Goal: Task Accomplishment & Management: Use online tool/utility

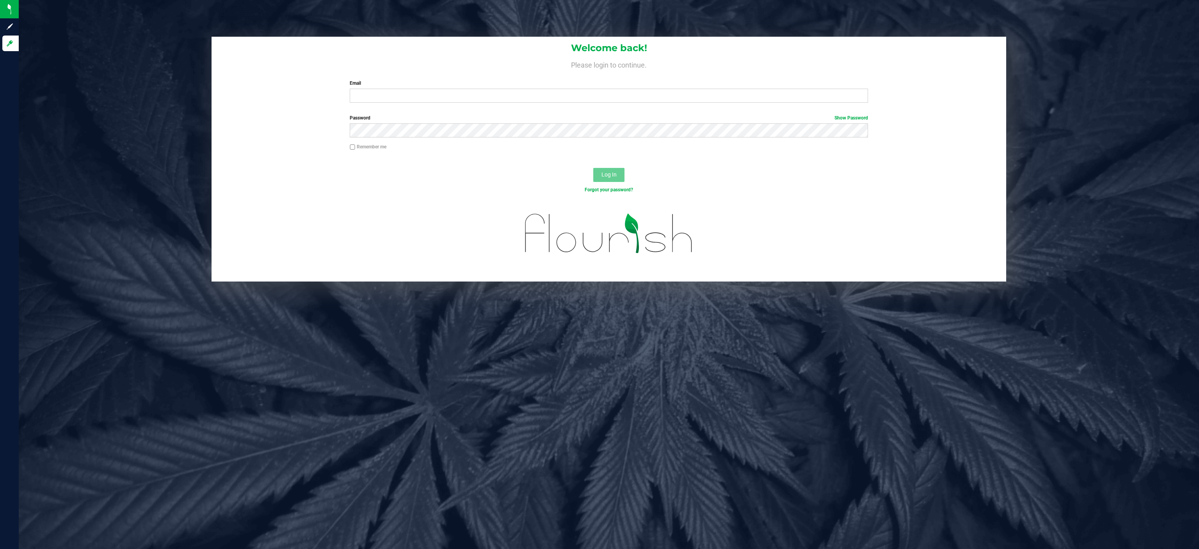
click at [378, 86] on label "Email" at bounding box center [609, 83] width 518 height 7
click at [378, 89] on input "Email" at bounding box center [609, 96] width 518 height 14
type input "[EMAIL_ADDRESS][DOMAIN_NAME]"
click at [611, 175] on span "Log In" at bounding box center [609, 174] width 15 height 6
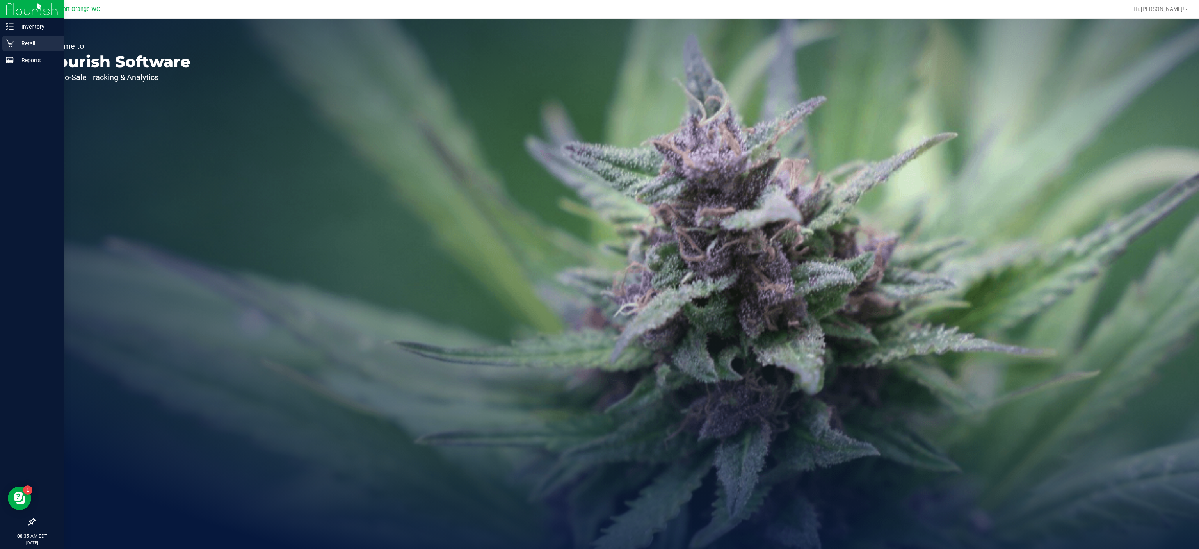
click at [9, 43] on icon at bounding box center [10, 43] width 8 height 8
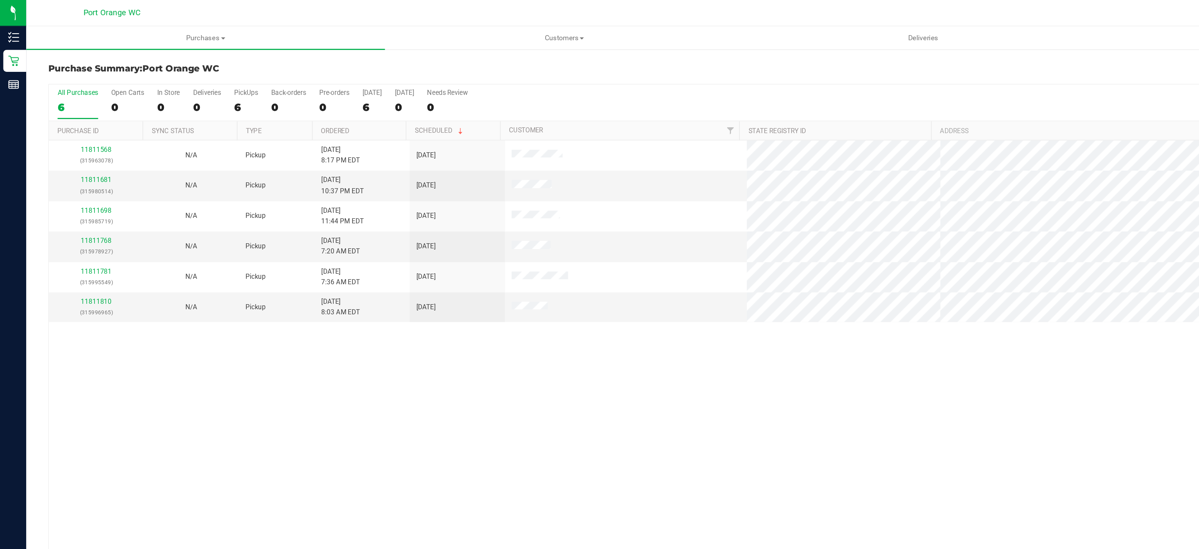
click at [466, 262] on div "11811568 (315963078) N/A Pickup 8/18/2025 8:17 PM EDT 8/19/2025 $136.50 Submitt…" at bounding box center [609, 273] width 1148 height 346
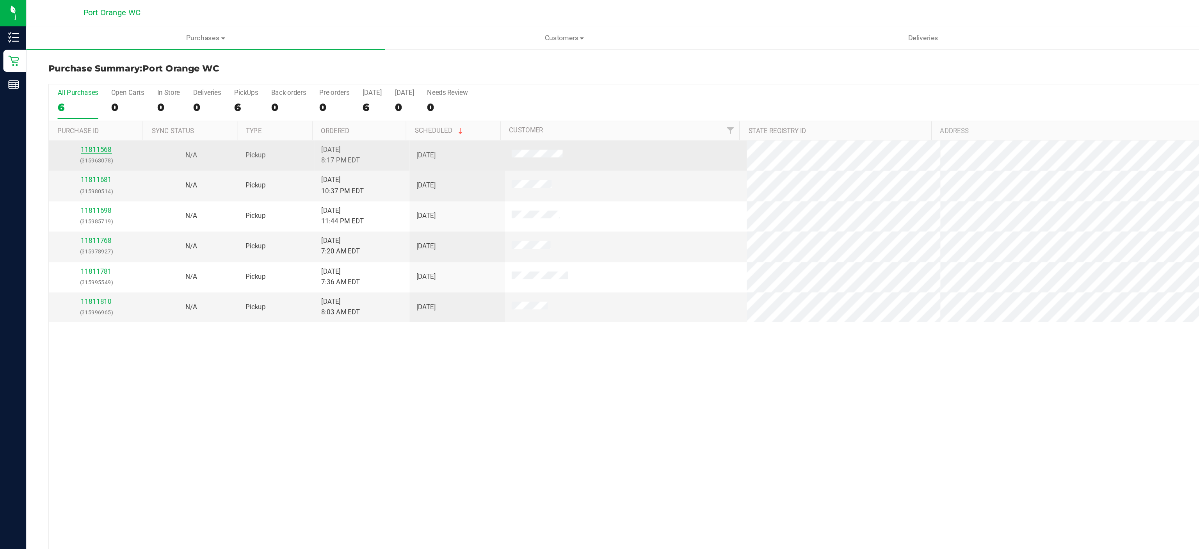
click at [68, 107] on link "11811568" at bounding box center [69, 106] width 22 height 5
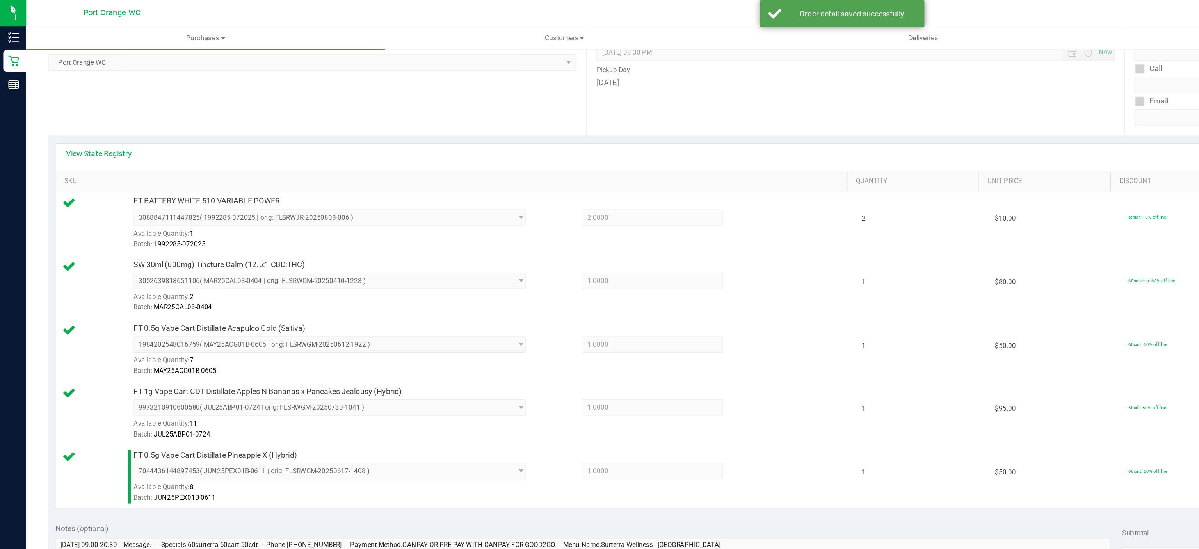
scroll to position [276, 0]
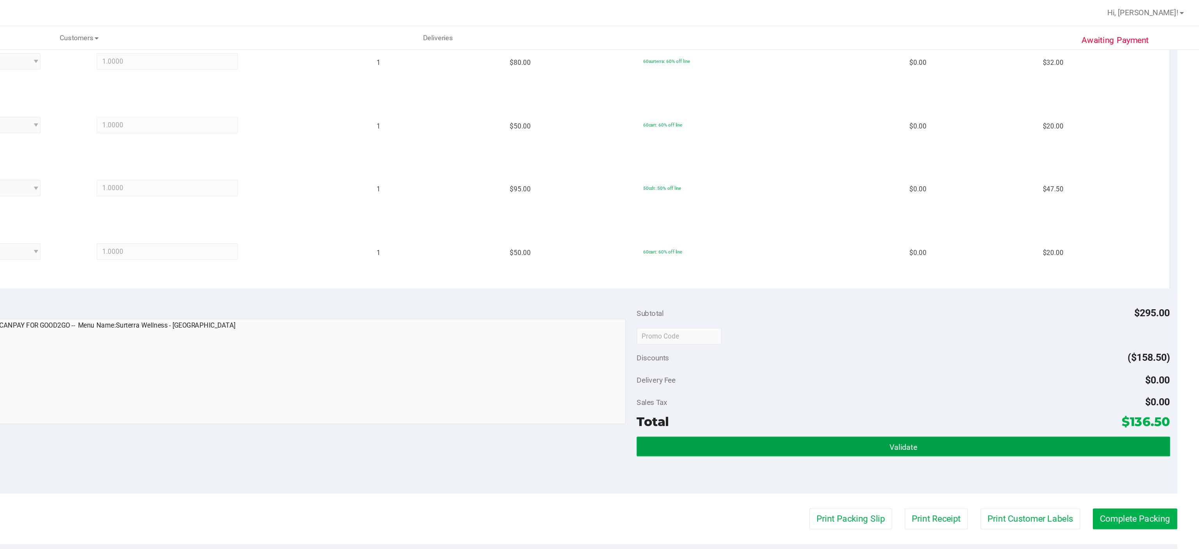
click at [956, 311] on button "Validate" at bounding box center [988, 318] width 379 height 14
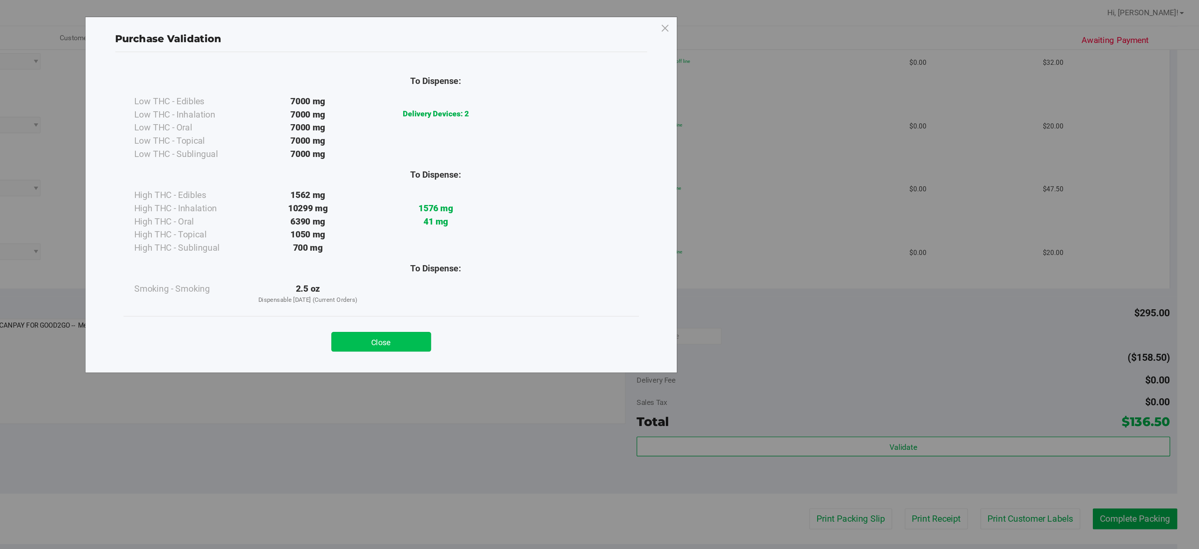
click at [619, 245] on button "Close" at bounding box center [616, 243] width 71 height 14
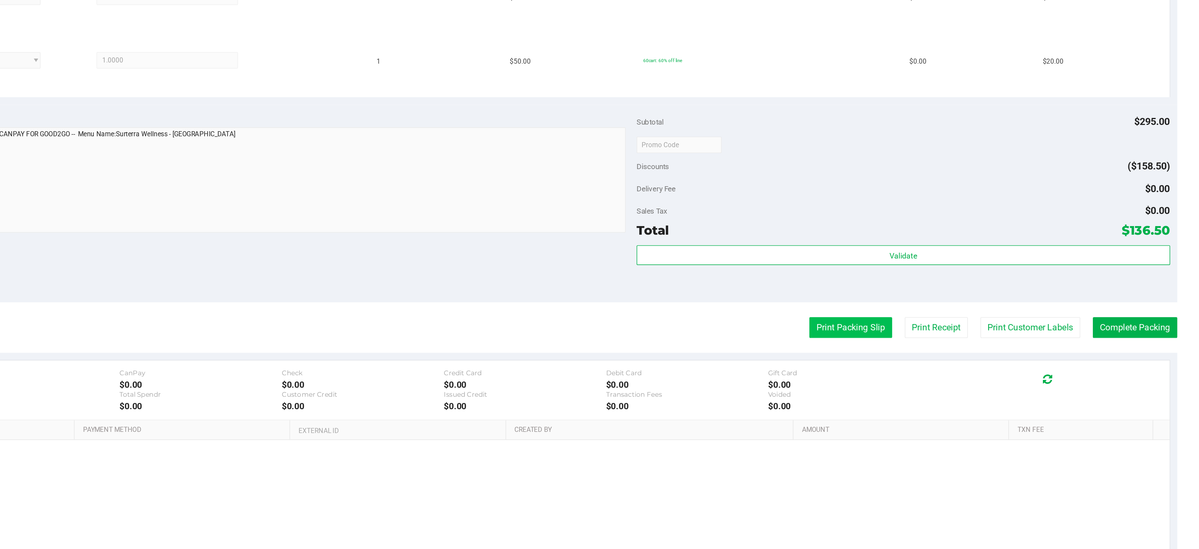
click at [926, 367] on button "Print Packing Slip" at bounding box center [951, 369] width 59 height 15
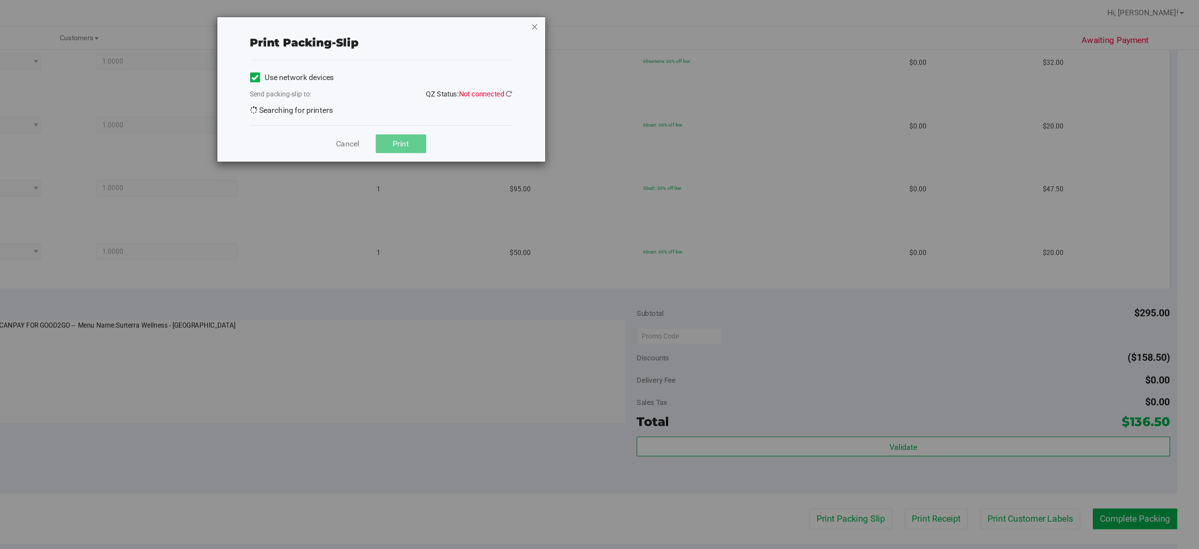
click at [723, 19] on icon "button" at bounding box center [725, 18] width 5 height 9
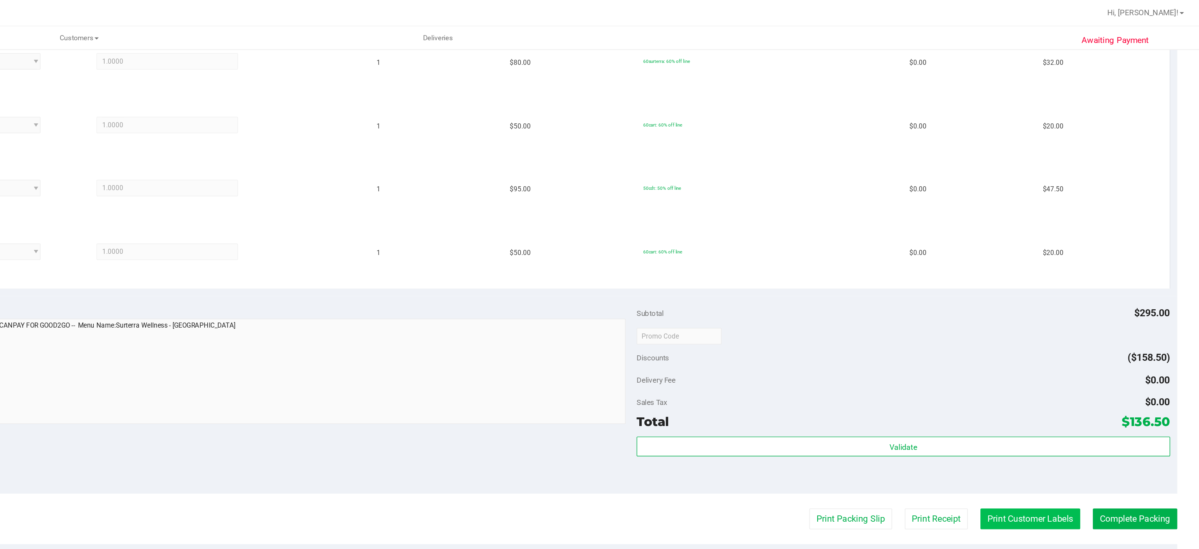
click at [1070, 365] on button "Print Customer Labels" at bounding box center [1078, 369] width 71 height 15
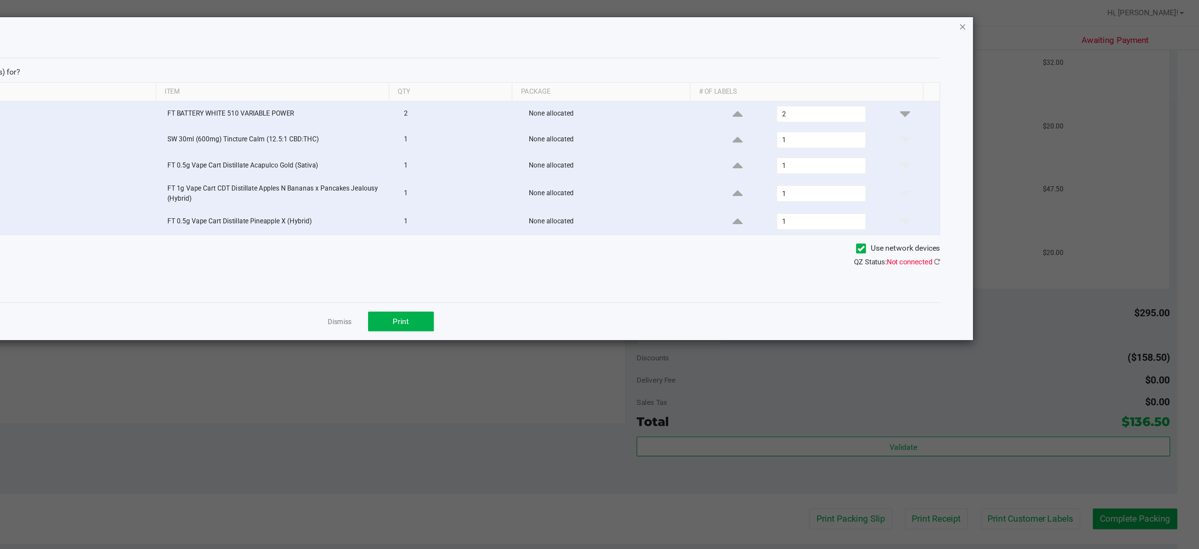
click at [1030, 19] on icon "button" at bounding box center [1030, 18] width 5 height 9
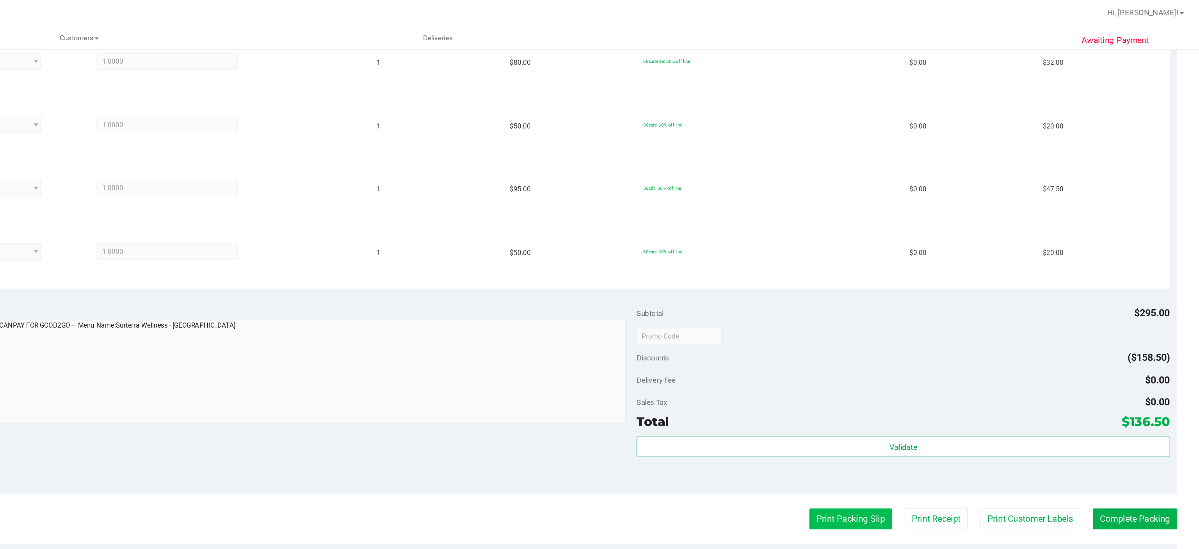
click at [935, 366] on button "Print Packing Slip" at bounding box center [951, 369] width 59 height 15
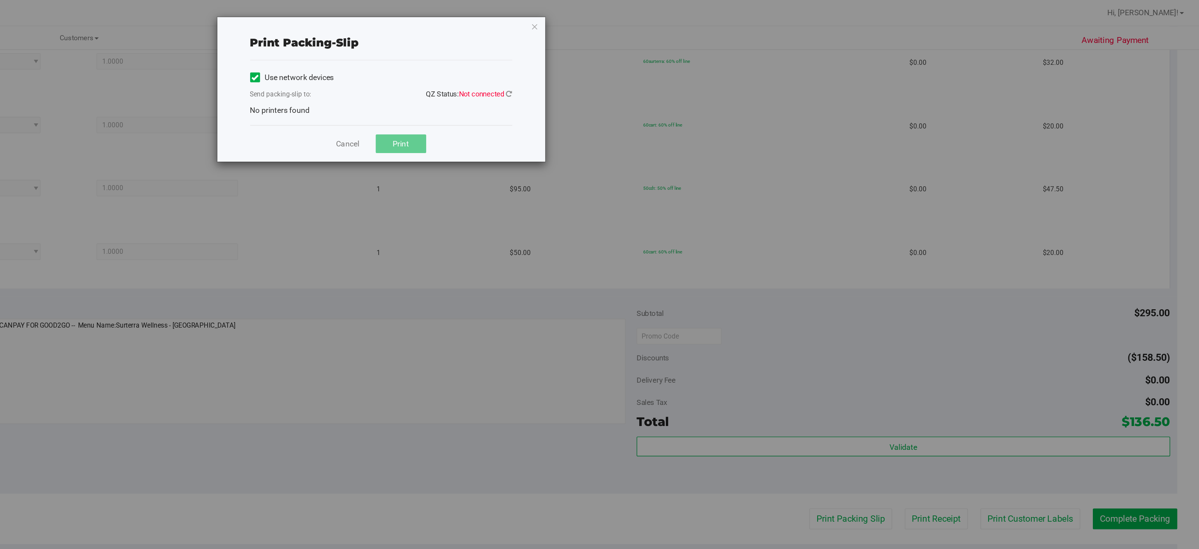
click at [675, 82] on div "Use network devices Send packing-slip to: QZ Status: Not connected No printers …" at bounding box center [616, 66] width 187 height 34
click at [726, 19] on icon "button" at bounding box center [725, 18] width 5 height 9
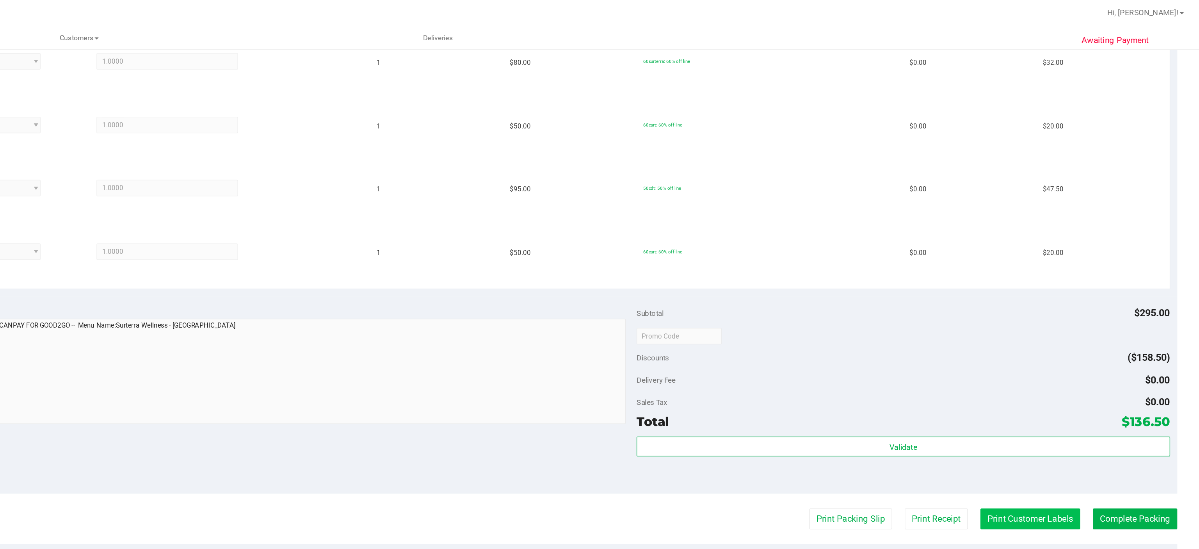
click at [1072, 368] on button "Print Customer Labels" at bounding box center [1078, 369] width 71 height 15
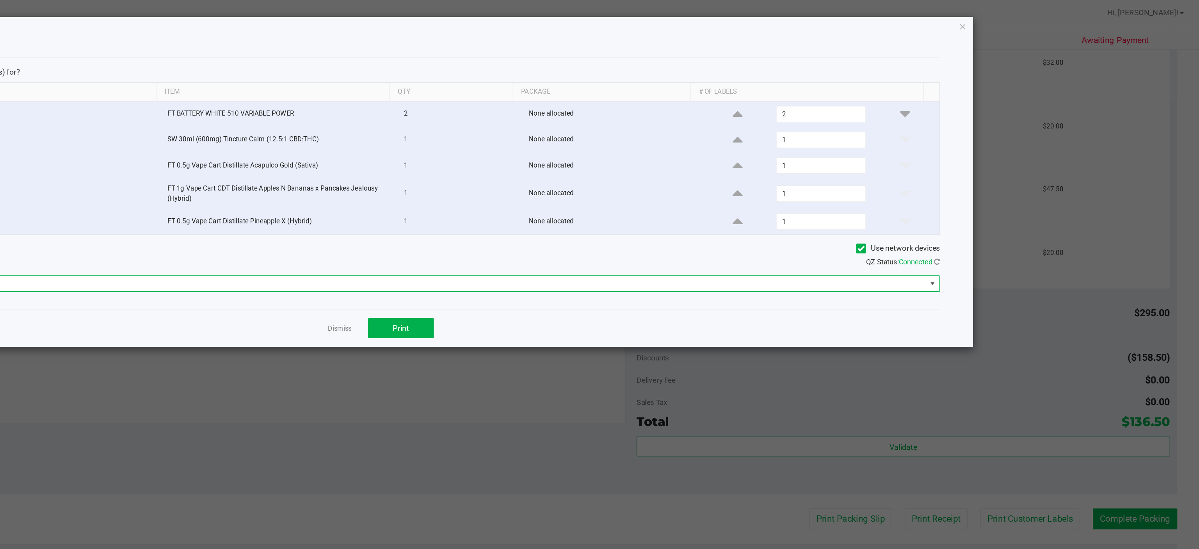
click at [1012, 205] on span at bounding box center [1009, 202] width 6 height 6
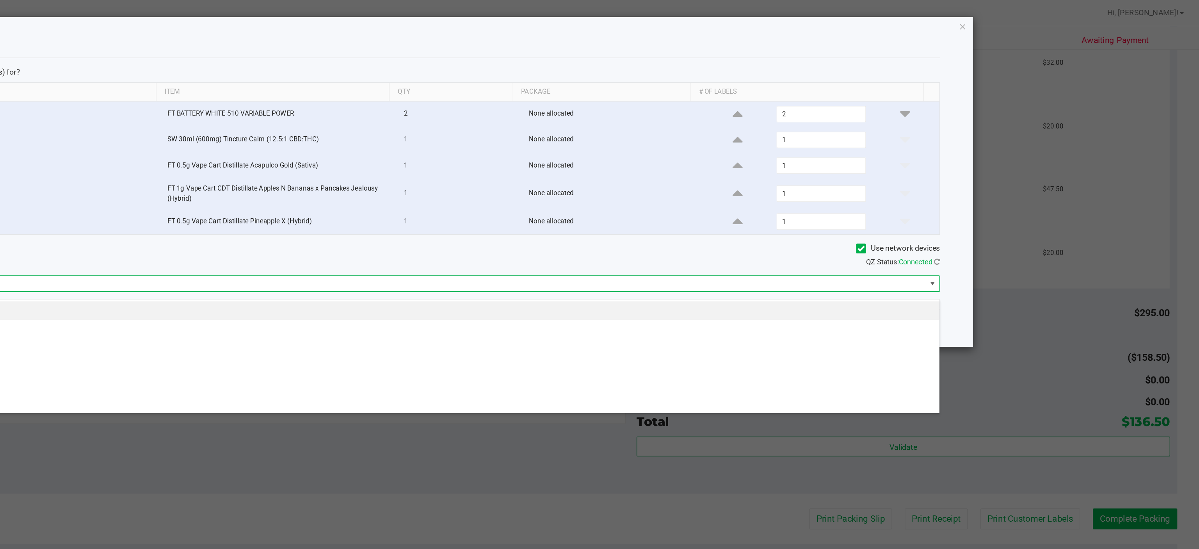
scroll to position [12, 795]
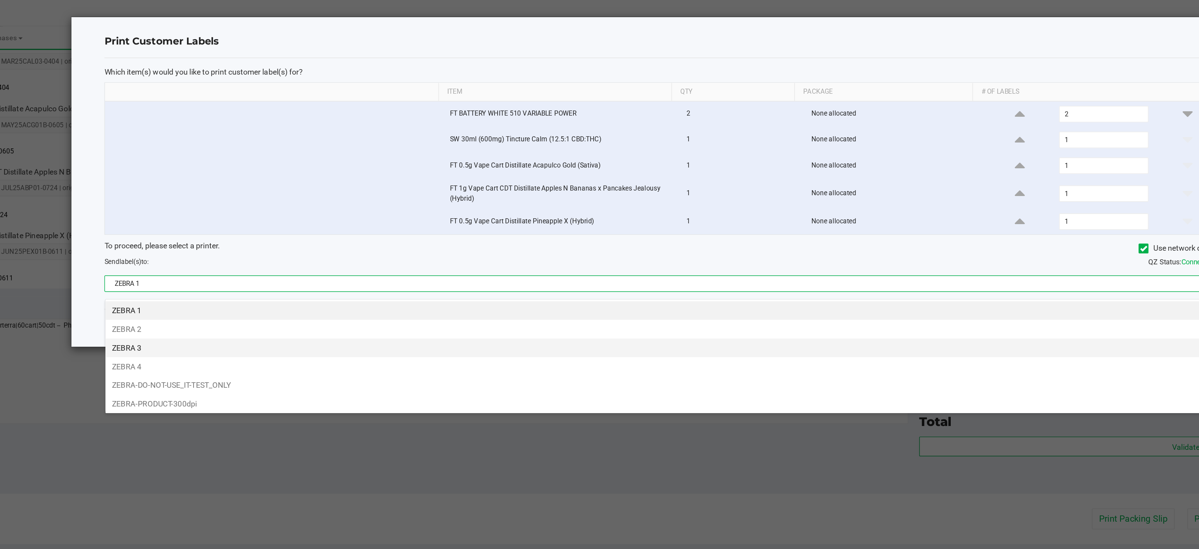
click at [243, 247] on li "ZEBRA 3" at bounding box center [616, 247] width 795 height 13
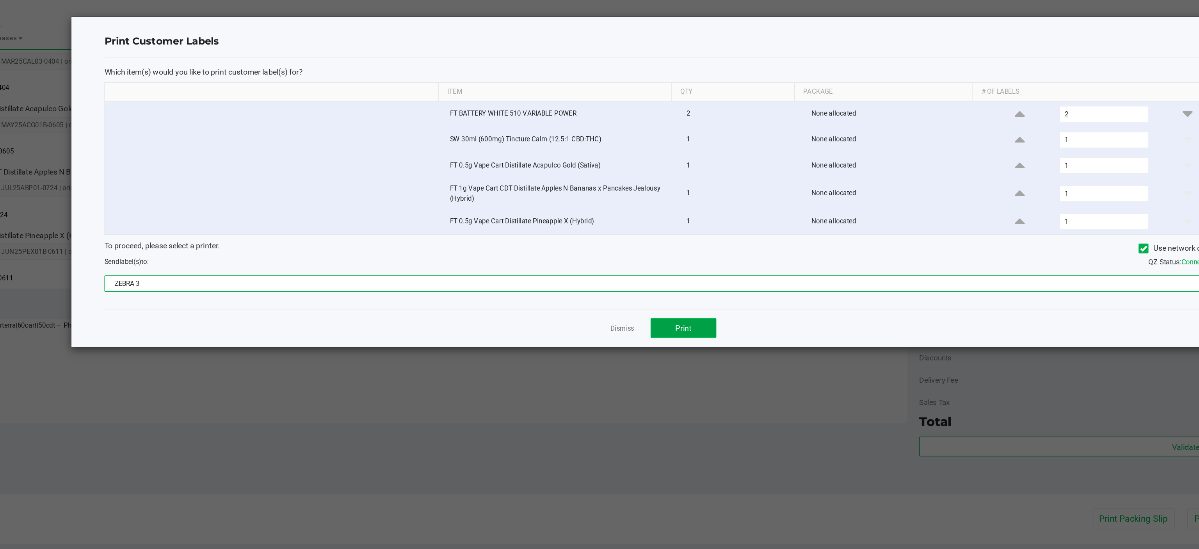
click at [620, 239] on button "Print" at bounding box center [630, 233] width 47 height 14
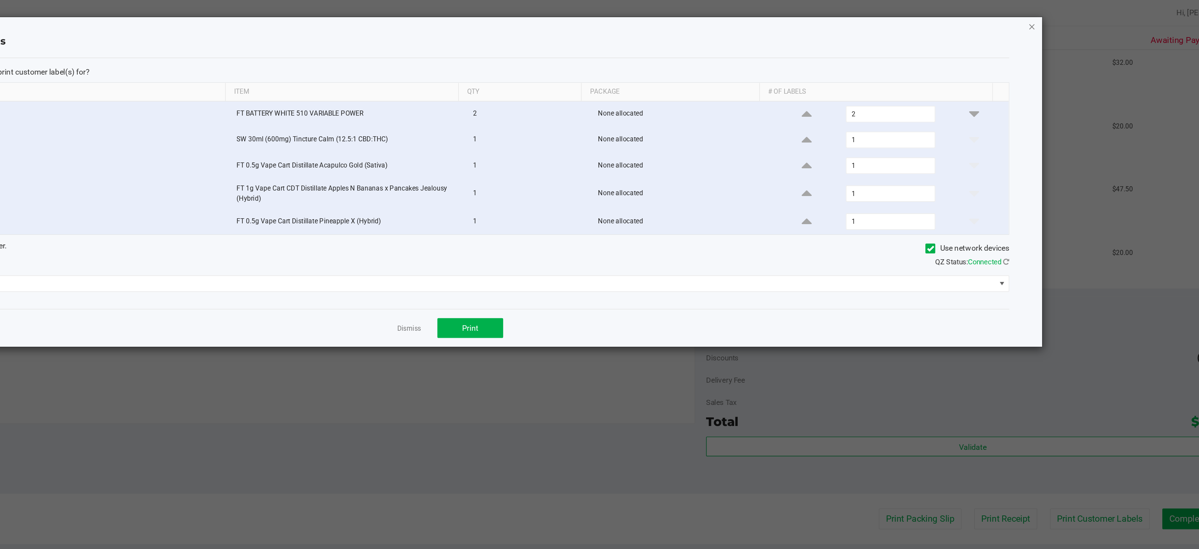
click at [1030, 19] on icon "button" at bounding box center [1030, 18] width 5 height 9
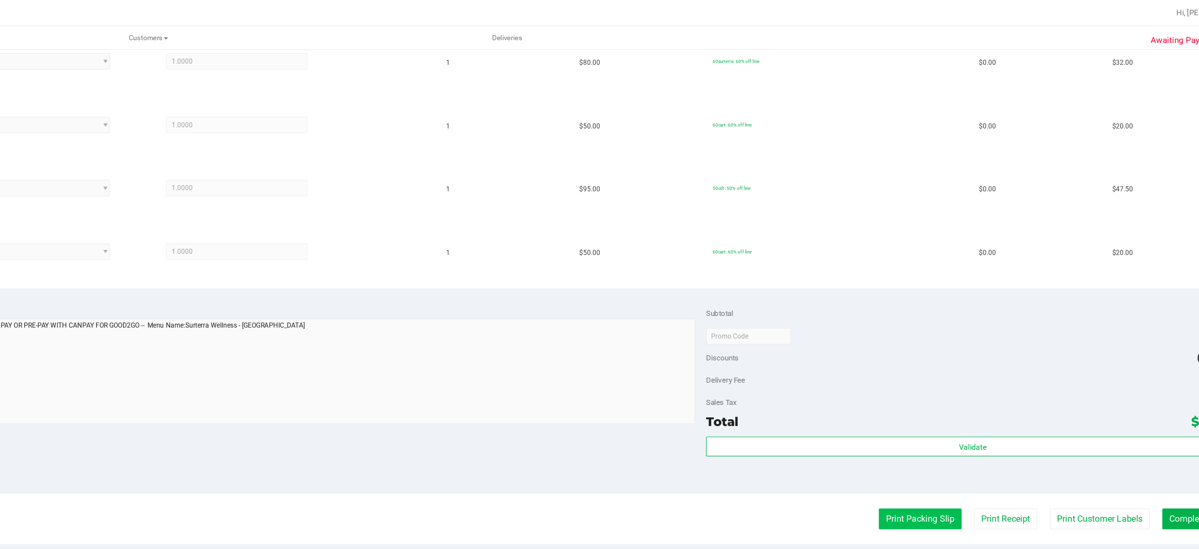
click at [938, 365] on button "Print Packing Slip" at bounding box center [951, 369] width 59 height 15
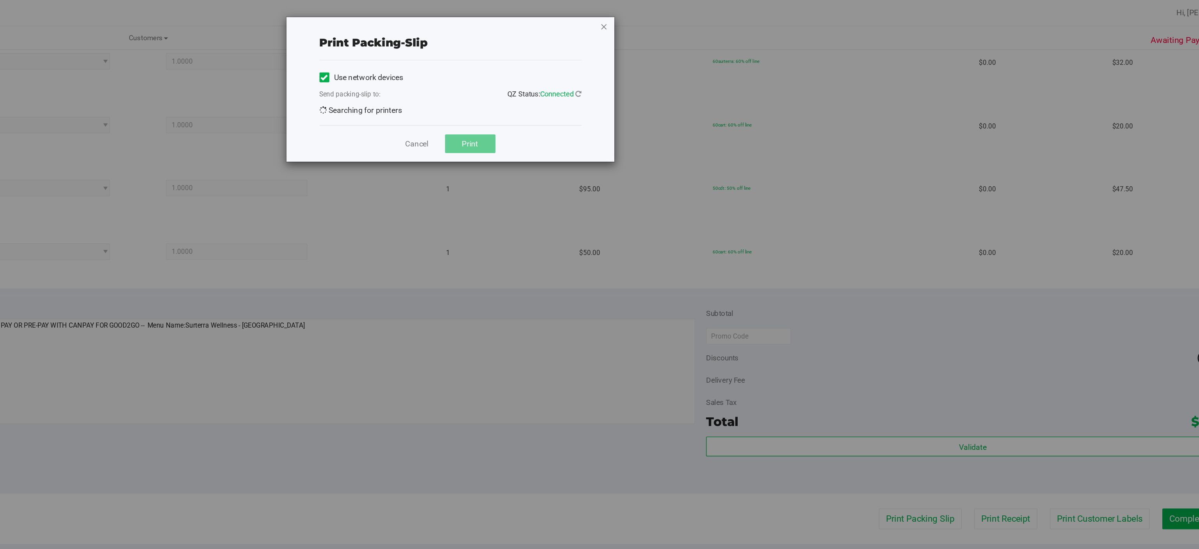
click at [726, 19] on icon "button" at bounding box center [725, 18] width 5 height 9
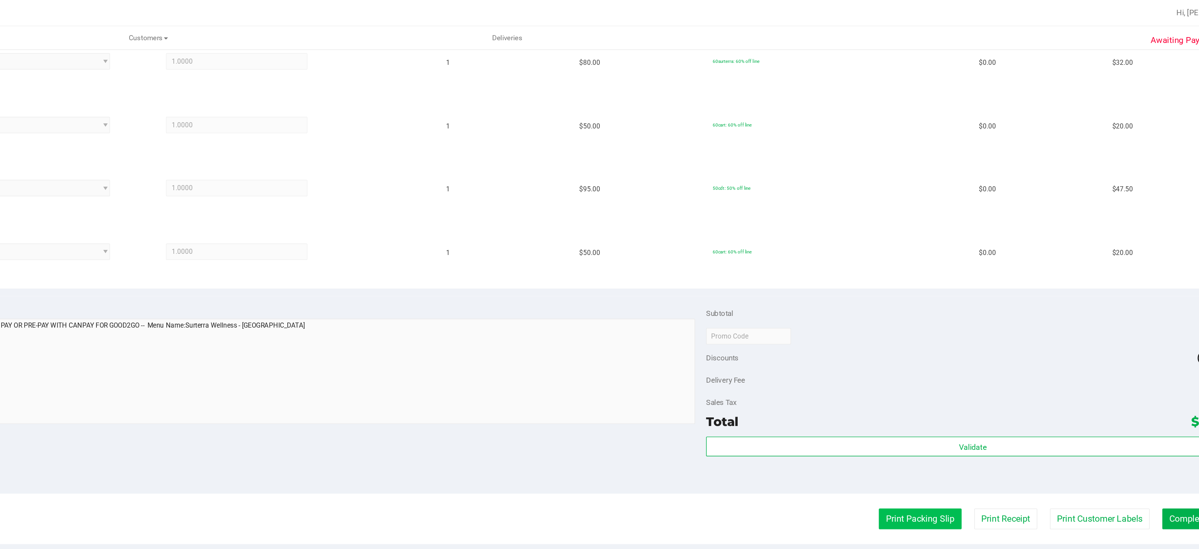
click at [934, 364] on button "Print Packing Slip" at bounding box center [951, 369] width 59 height 15
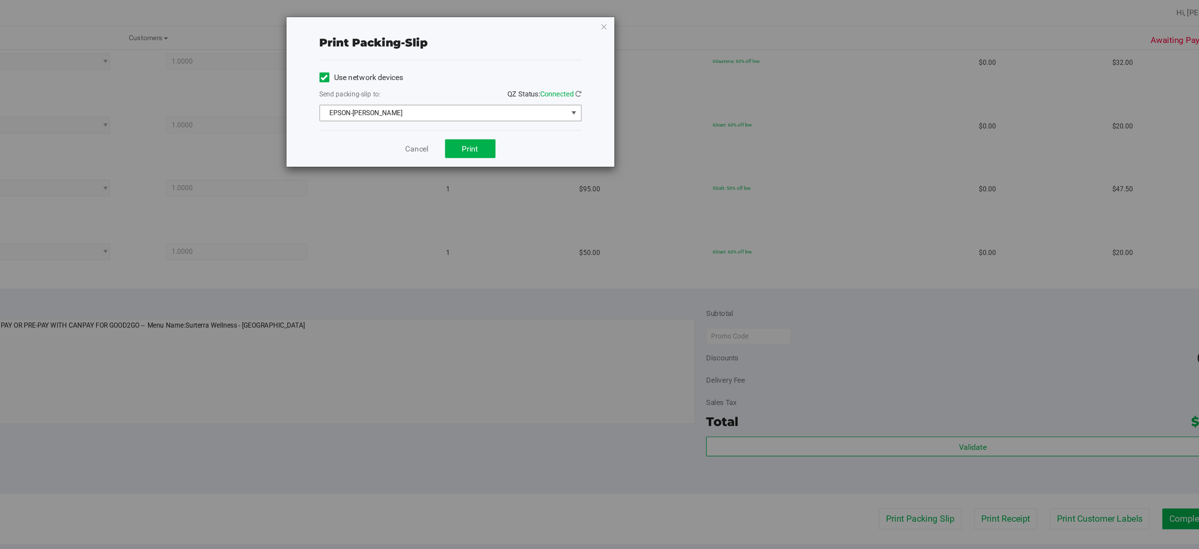
click at [704, 80] on span "select" at bounding box center [704, 80] width 6 height 6
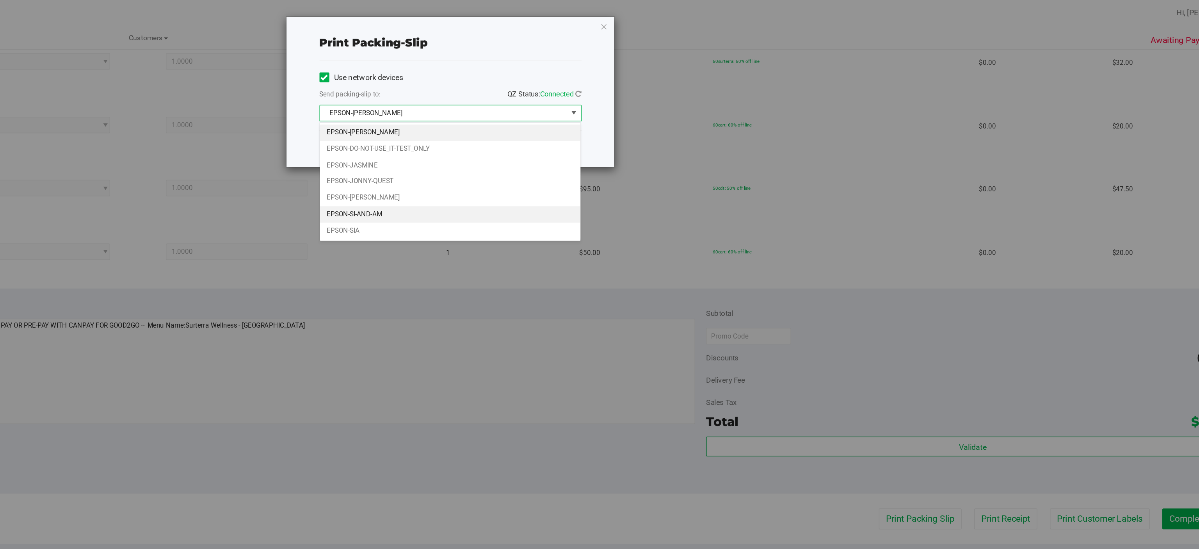
click at [566, 154] on li "EPSON-SI-AND-AM" at bounding box center [616, 153] width 185 height 12
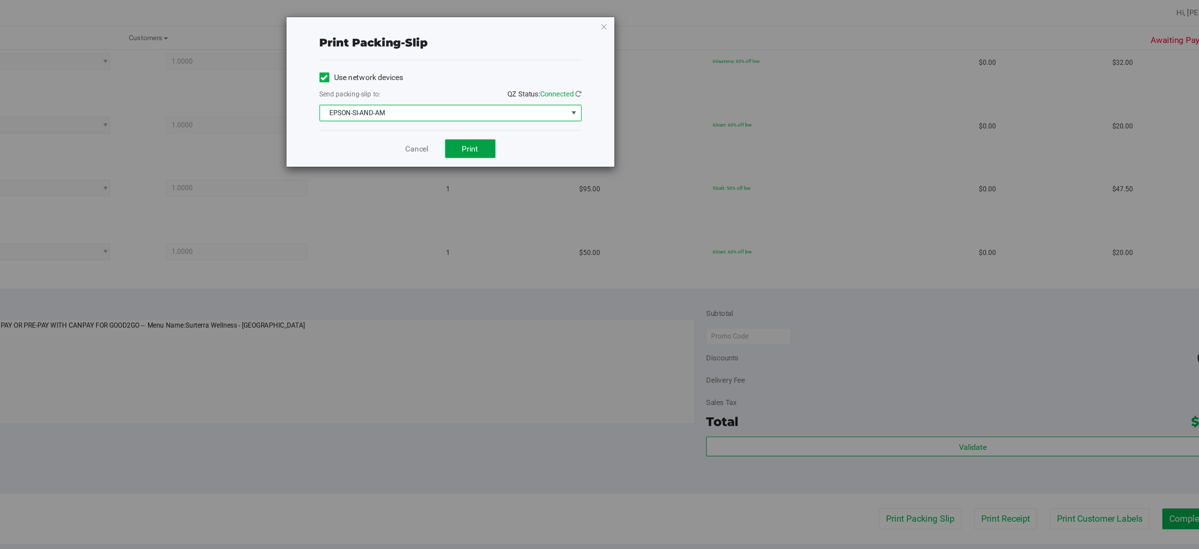
click at [637, 107] on button "Print" at bounding box center [631, 105] width 36 height 13
click at [726, 19] on icon "button" at bounding box center [725, 18] width 5 height 9
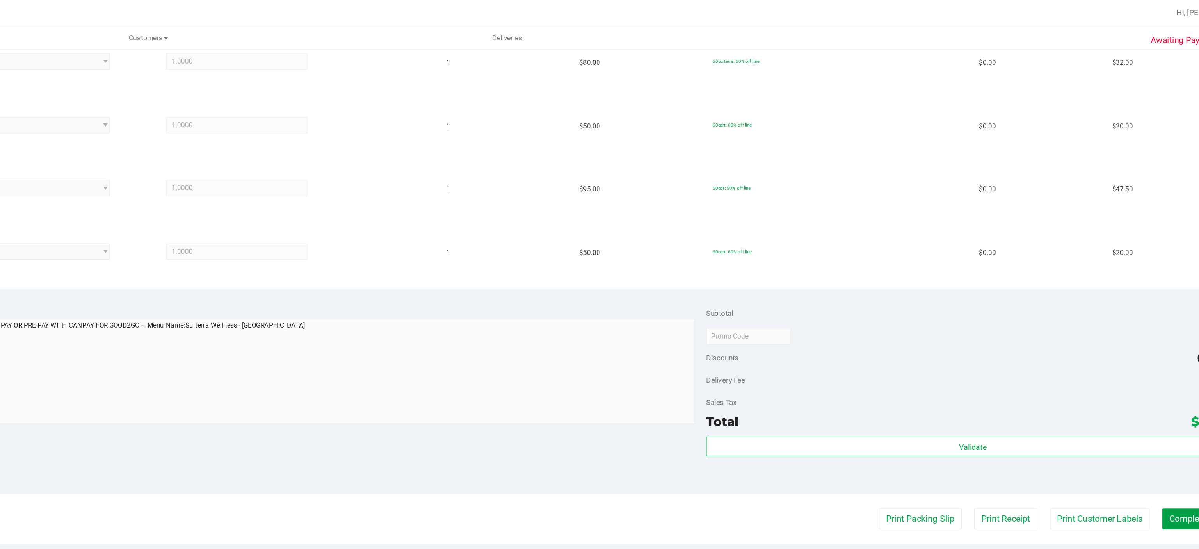
click at [1135, 367] on button "Complete Packing" at bounding box center [1153, 369] width 60 height 15
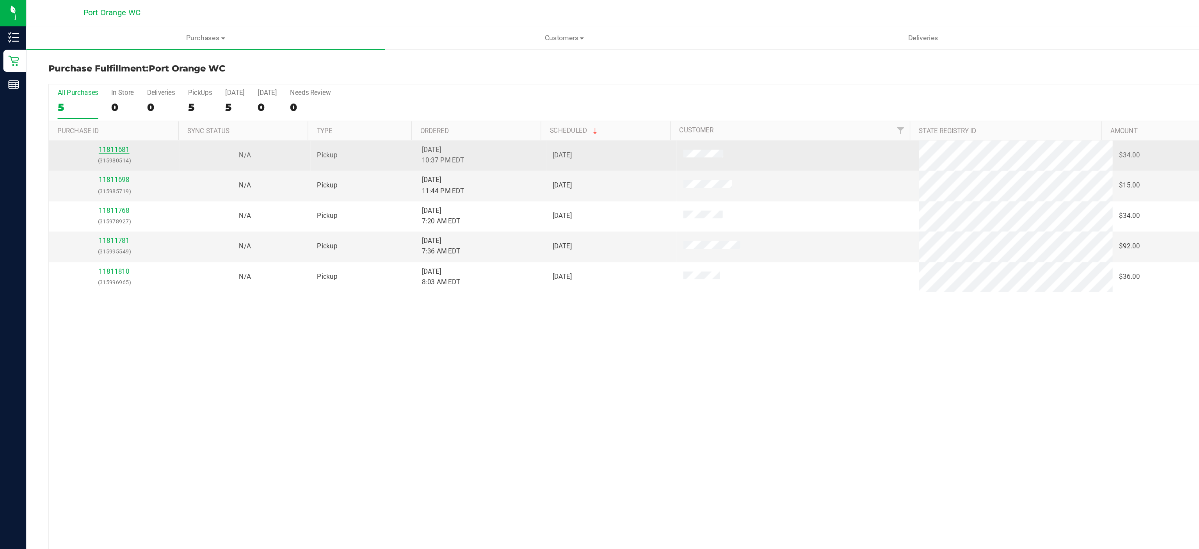
click at [82, 109] on link "11811681" at bounding box center [81, 106] width 22 height 5
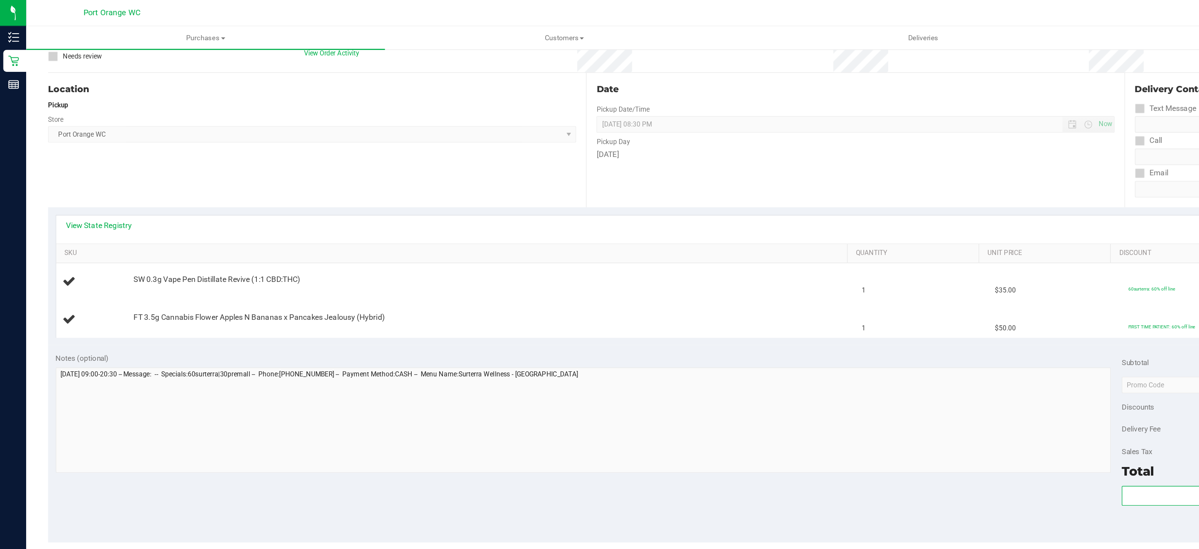
scroll to position [64, 0]
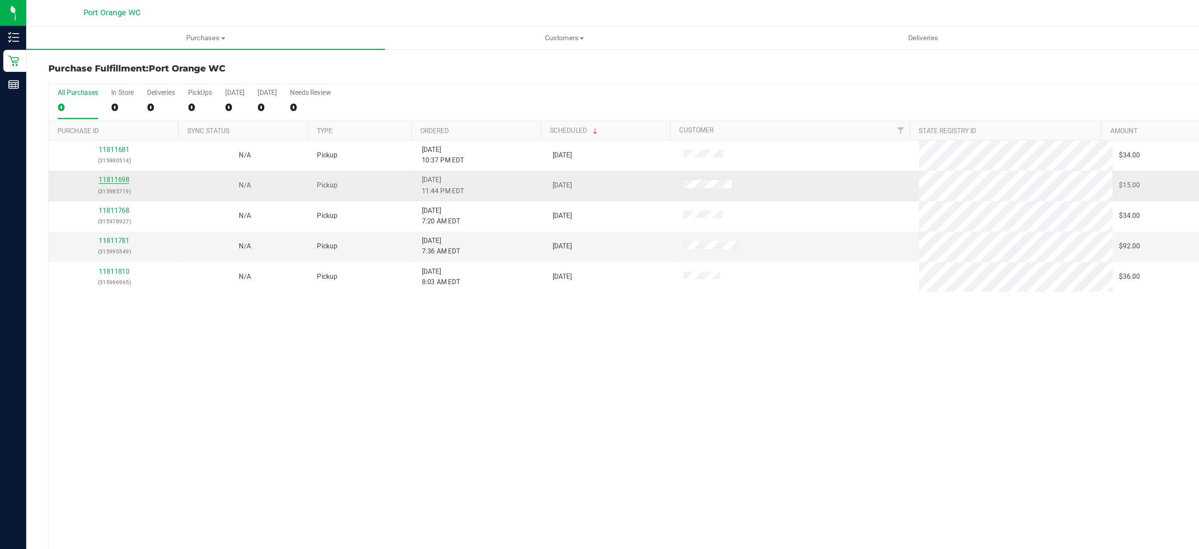
click at [84, 130] on link "11811698" at bounding box center [81, 127] width 22 height 5
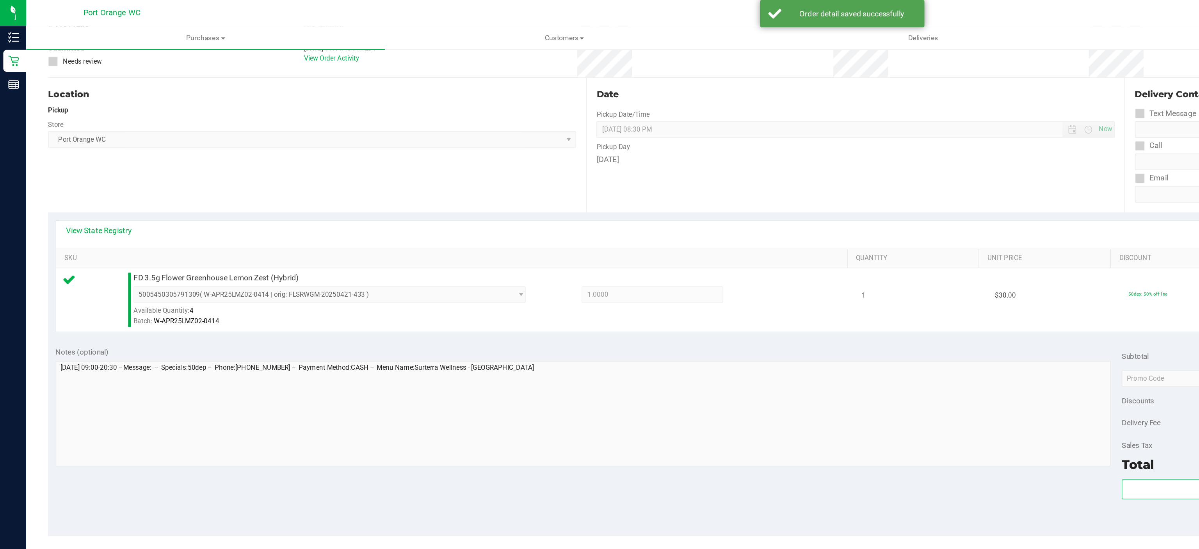
scroll to position [94, 0]
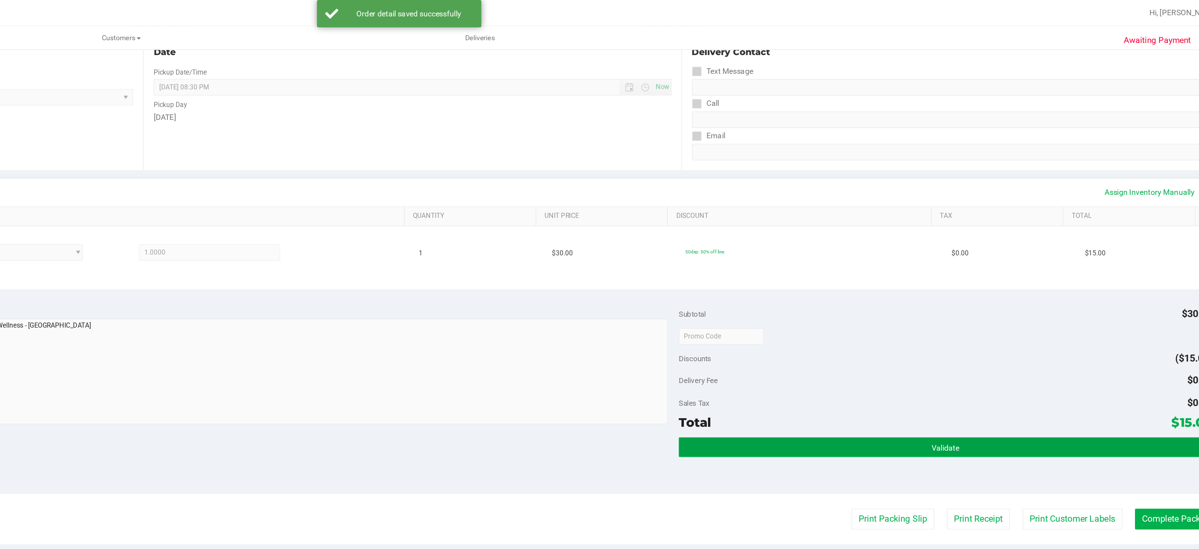
click at [964, 321] on button "Validate" at bounding box center [988, 318] width 379 height 14
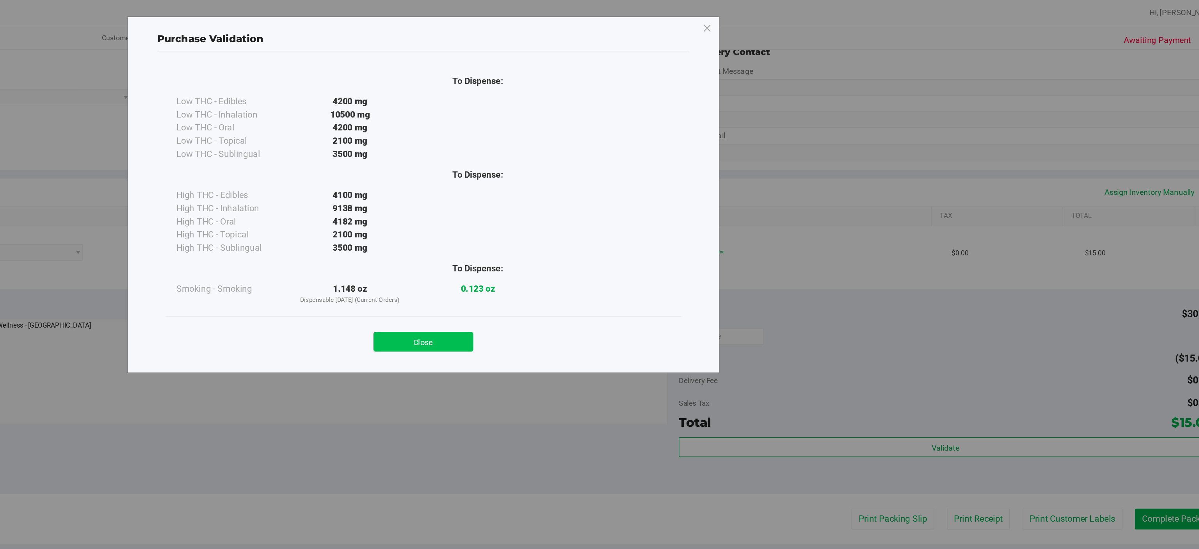
click at [624, 240] on button "Close" at bounding box center [616, 243] width 71 height 14
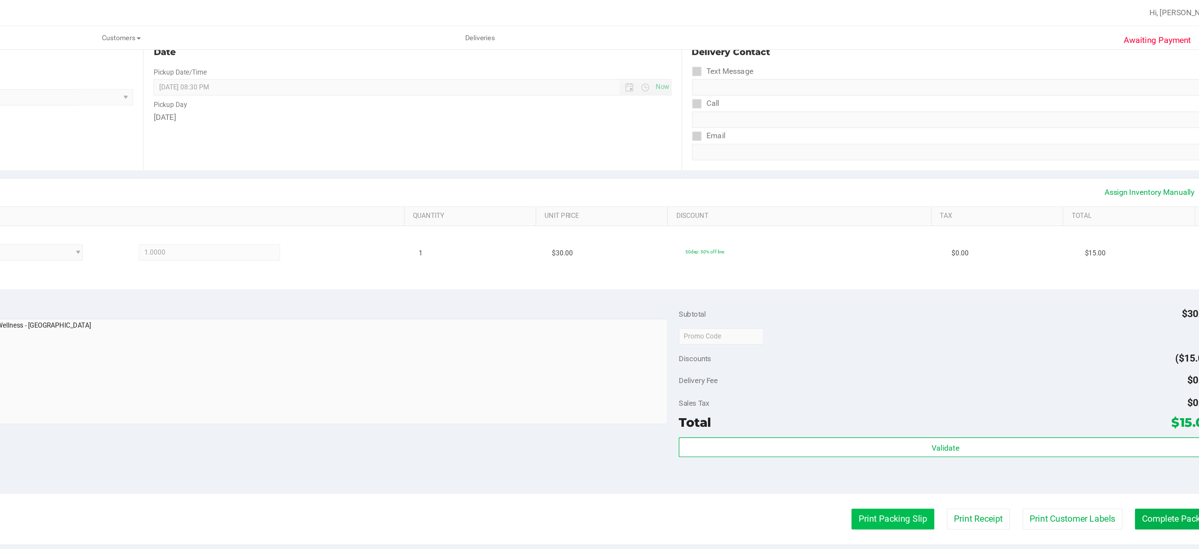
click at [937, 367] on button "Print Packing Slip" at bounding box center [951, 369] width 59 height 15
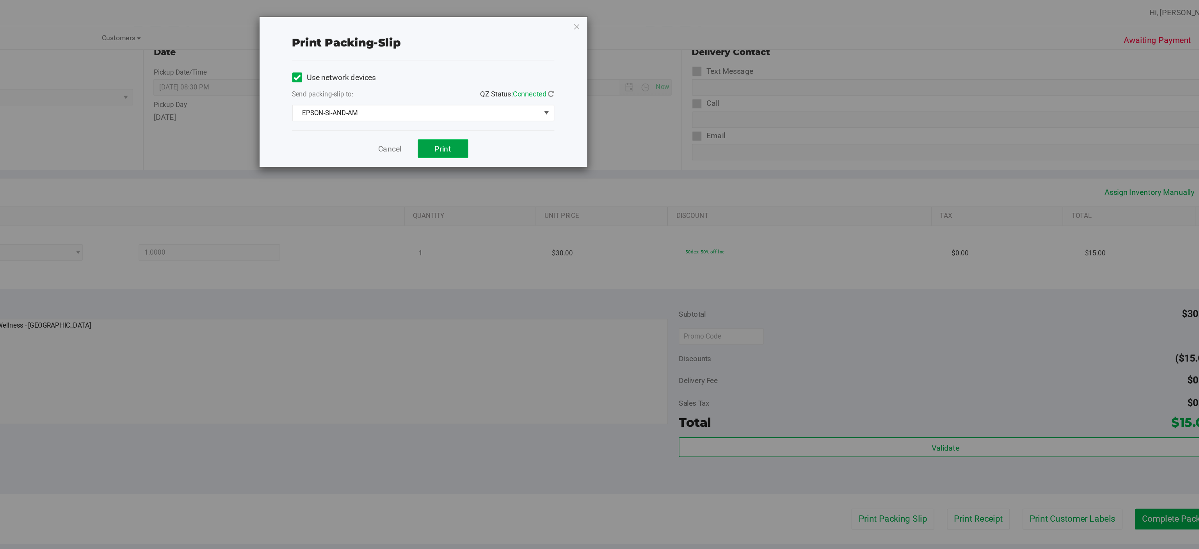
click at [623, 103] on button "Print" at bounding box center [631, 105] width 36 height 13
click at [724, 16] on icon "button" at bounding box center [725, 18] width 5 height 9
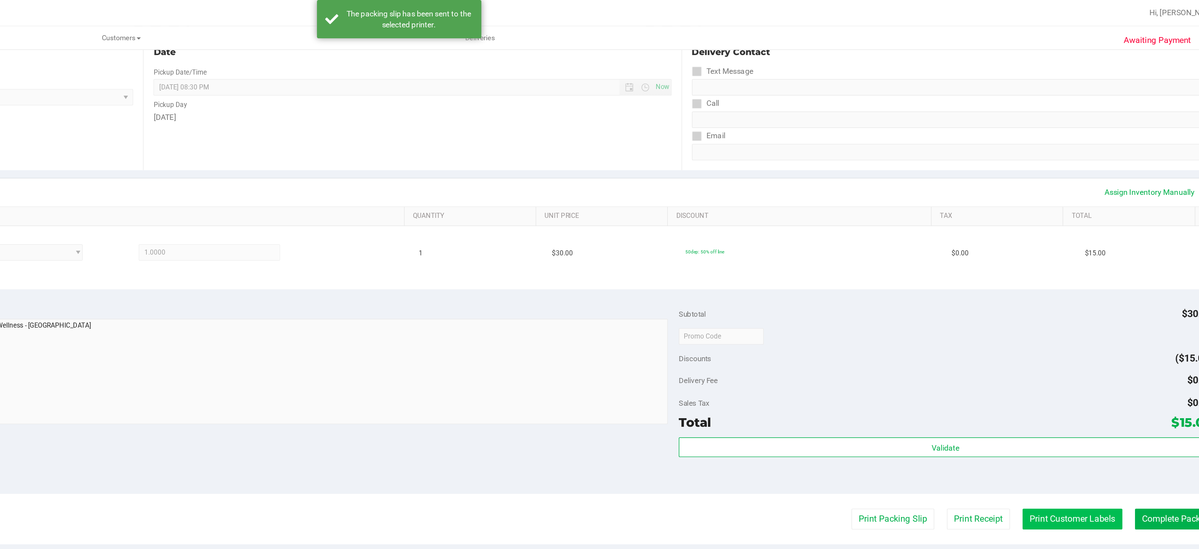
click at [1067, 367] on button "Print Customer Labels" at bounding box center [1078, 369] width 71 height 15
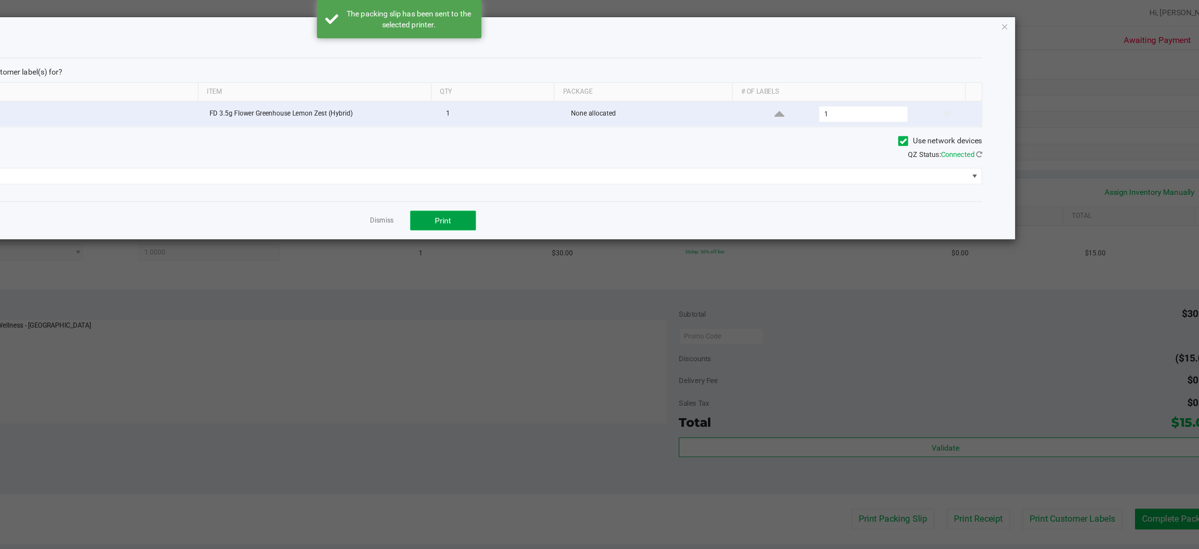
click at [635, 158] on span "Print" at bounding box center [631, 157] width 12 height 6
click at [1029, 20] on icon "button" at bounding box center [1030, 18] width 5 height 9
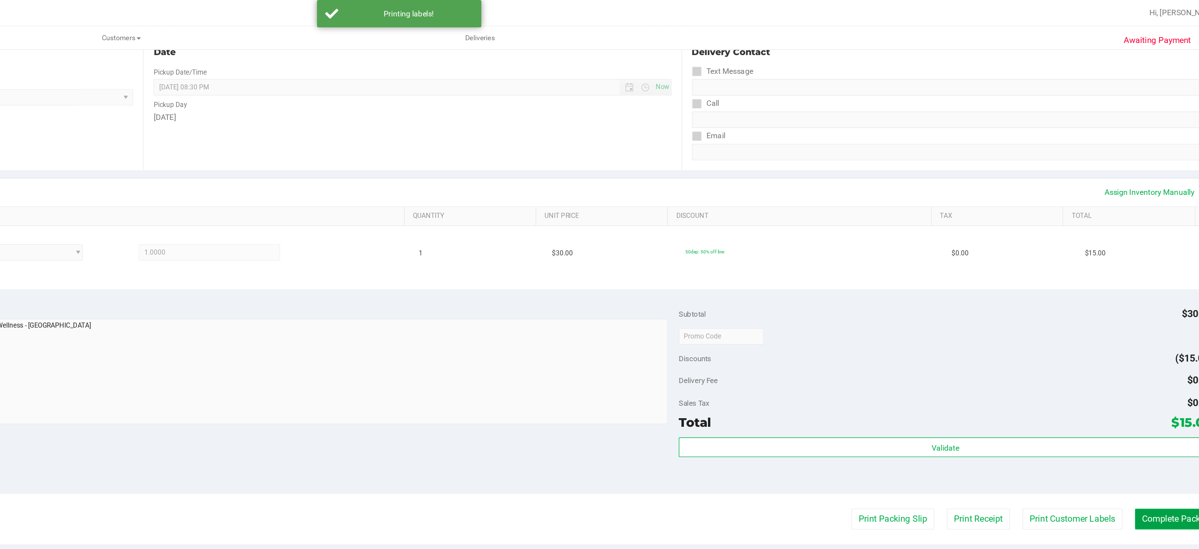
click at [1138, 367] on button "Complete Packing" at bounding box center [1153, 369] width 60 height 15
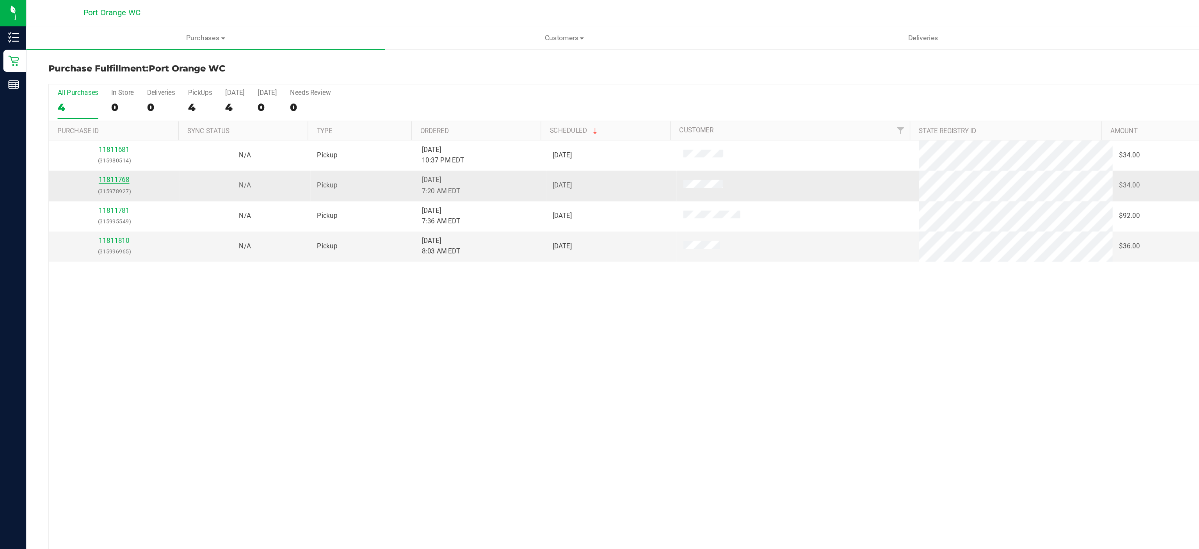
click at [84, 130] on link "11811768" at bounding box center [81, 127] width 22 height 5
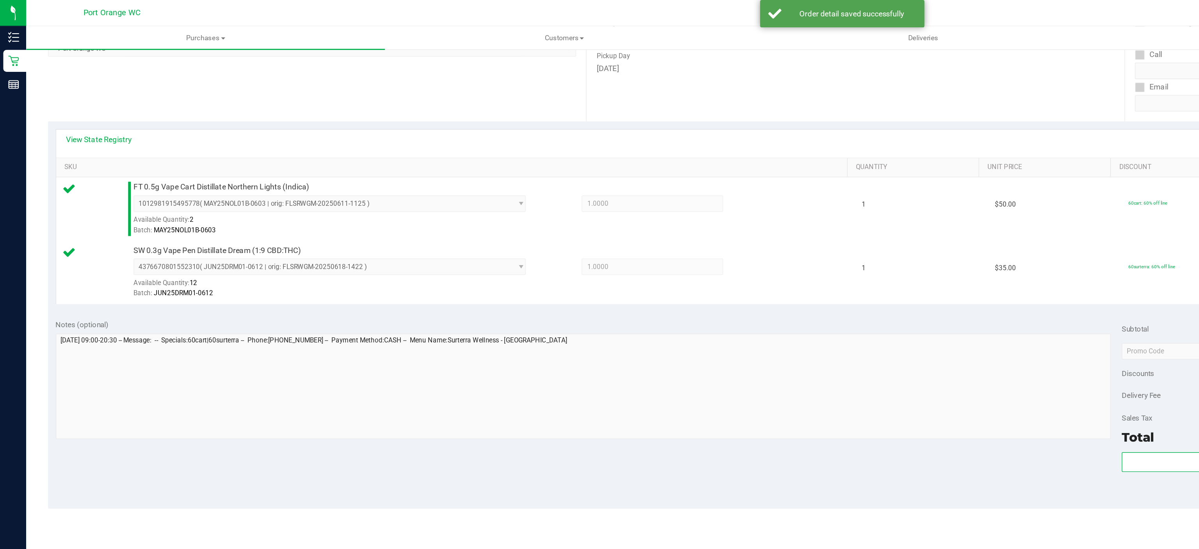
scroll to position [125, 0]
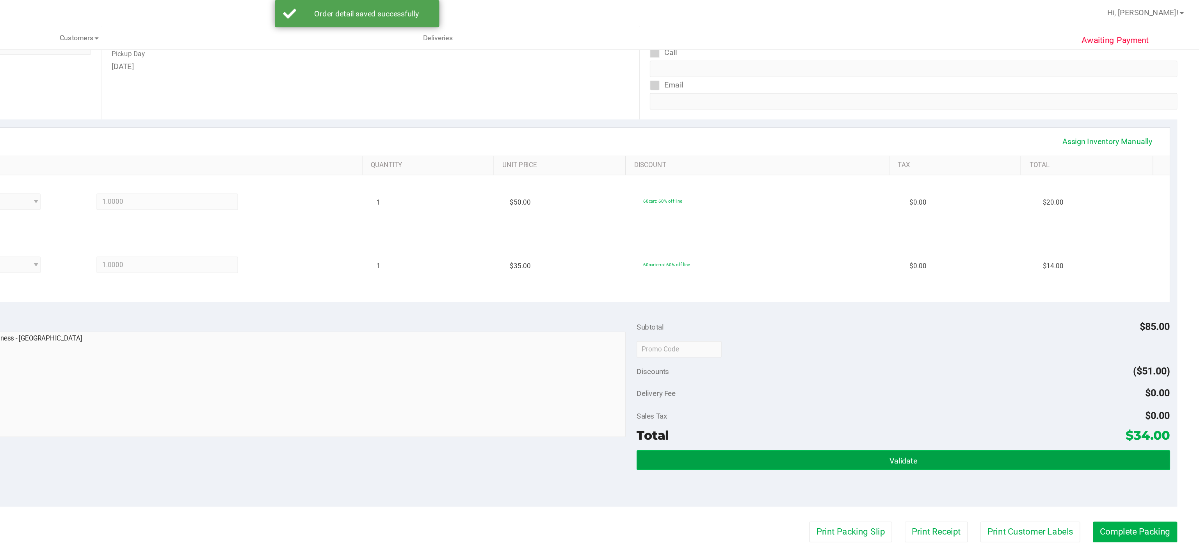
click at [979, 328] on span "Validate" at bounding box center [989, 328] width 20 height 6
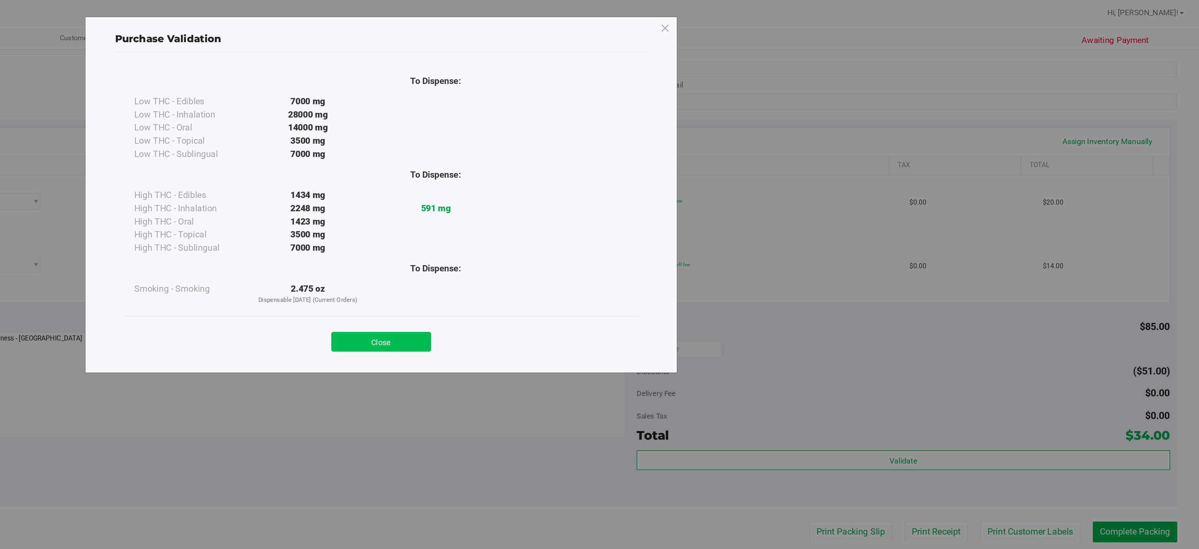
click at [616, 244] on button "Close" at bounding box center [616, 243] width 71 height 14
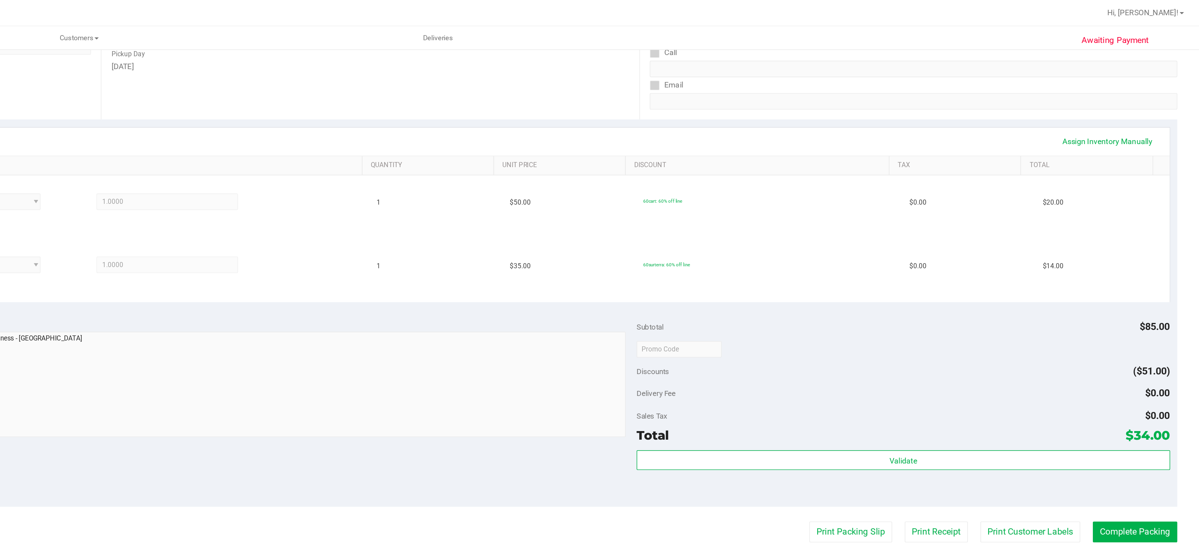
scroll to position [139, 0]
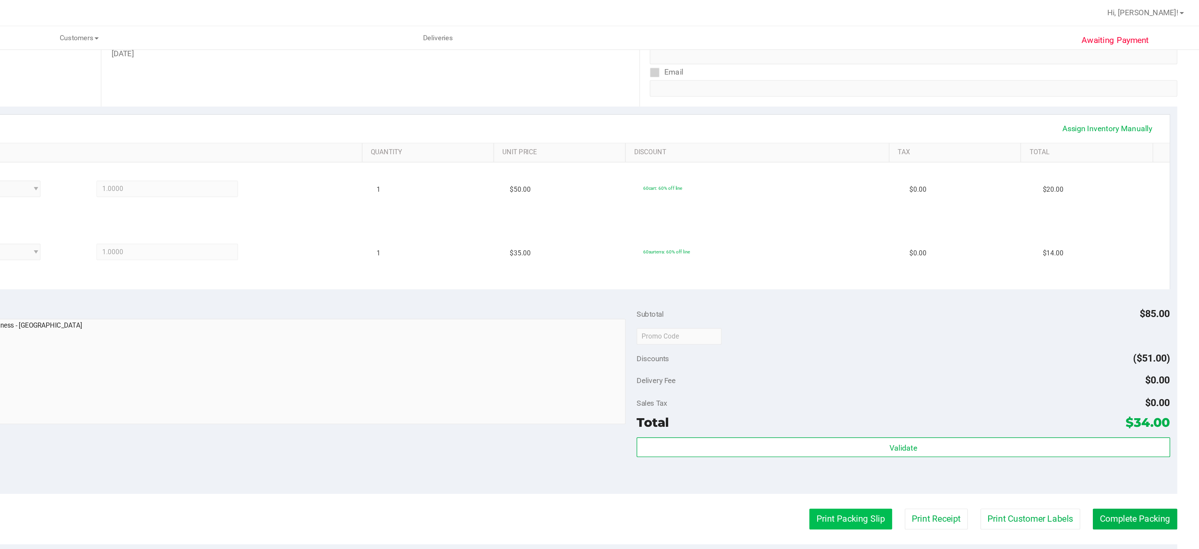
click at [937, 368] on button "Print Packing Slip" at bounding box center [951, 369] width 59 height 15
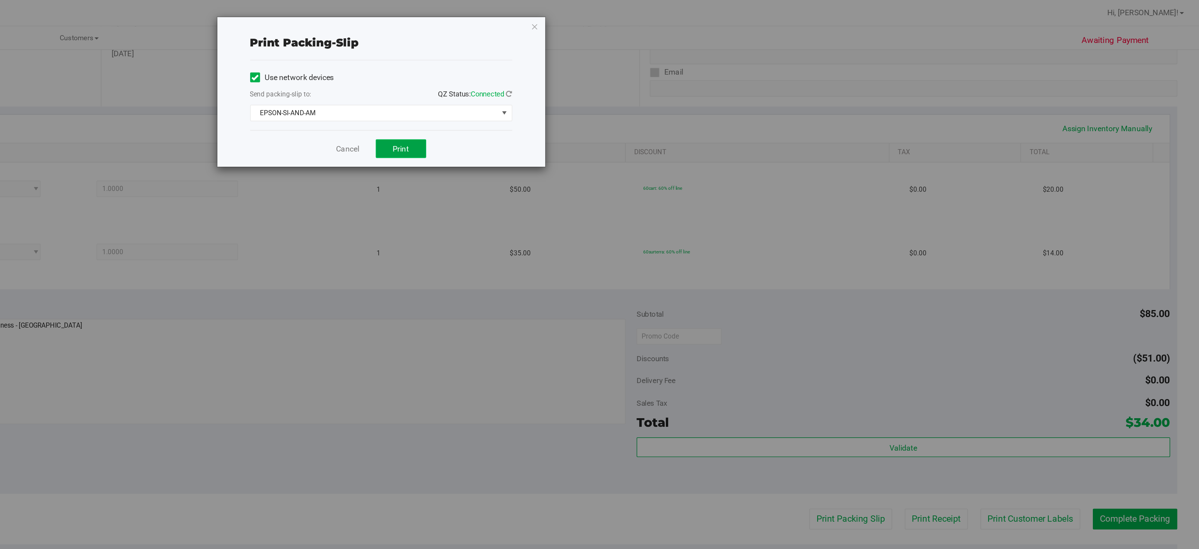
click at [623, 103] on button "Print" at bounding box center [631, 105] width 36 height 13
click at [726, 18] on icon "button" at bounding box center [725, 18] width 5 height 9
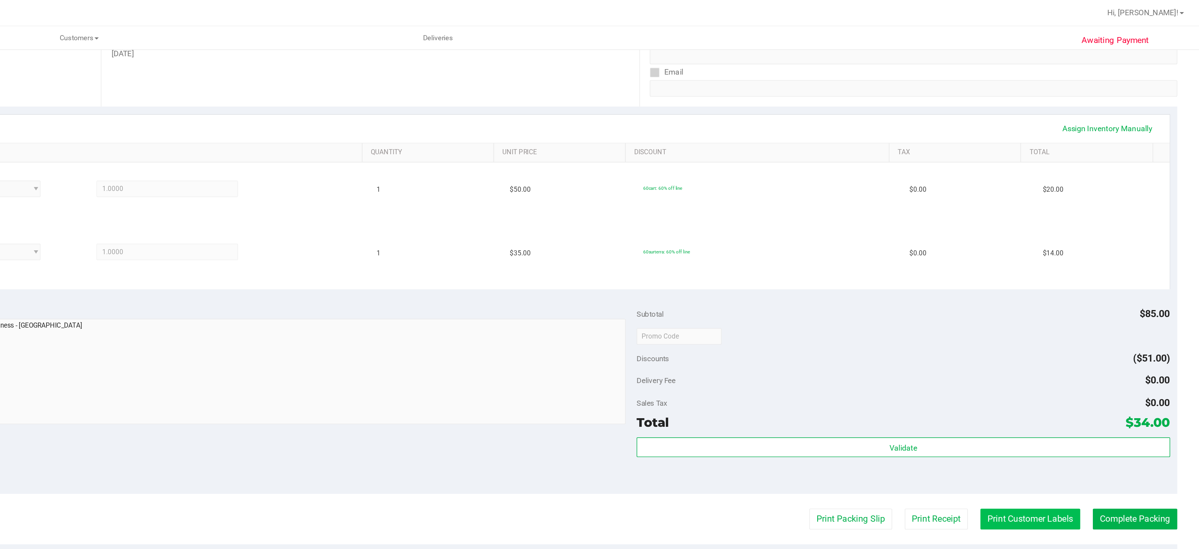
click at [1072, 364] on button "Print Customer Labels" at bounding box center [1078, 369] width 71 height 15
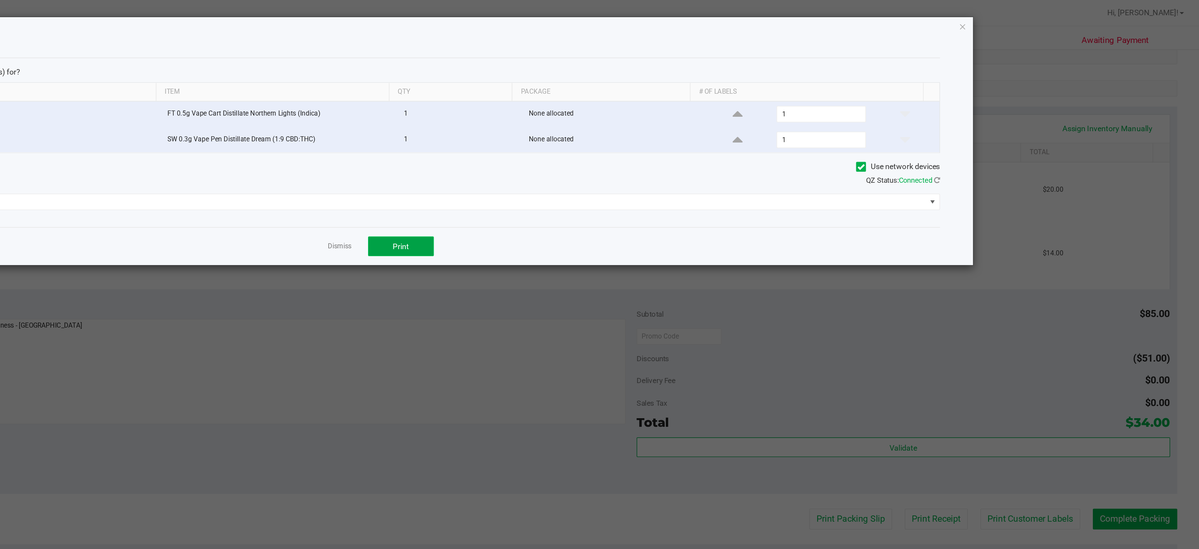
click at [627, 178] on span "Print" at bounding box center [631, 175] width 12 height 6
click at [1030, 19] on icon "button" at bounding box center [1030, 18] width 5 height 9
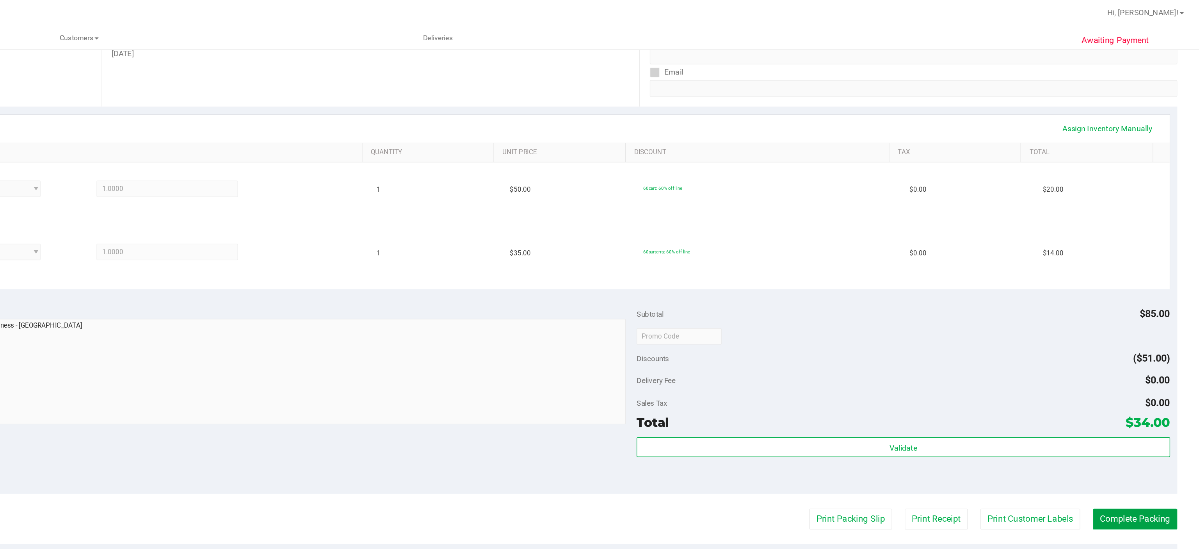
click at [1145, 366] on button "Complete Packing" at bounding box center [1153, 369] width 60 height 15
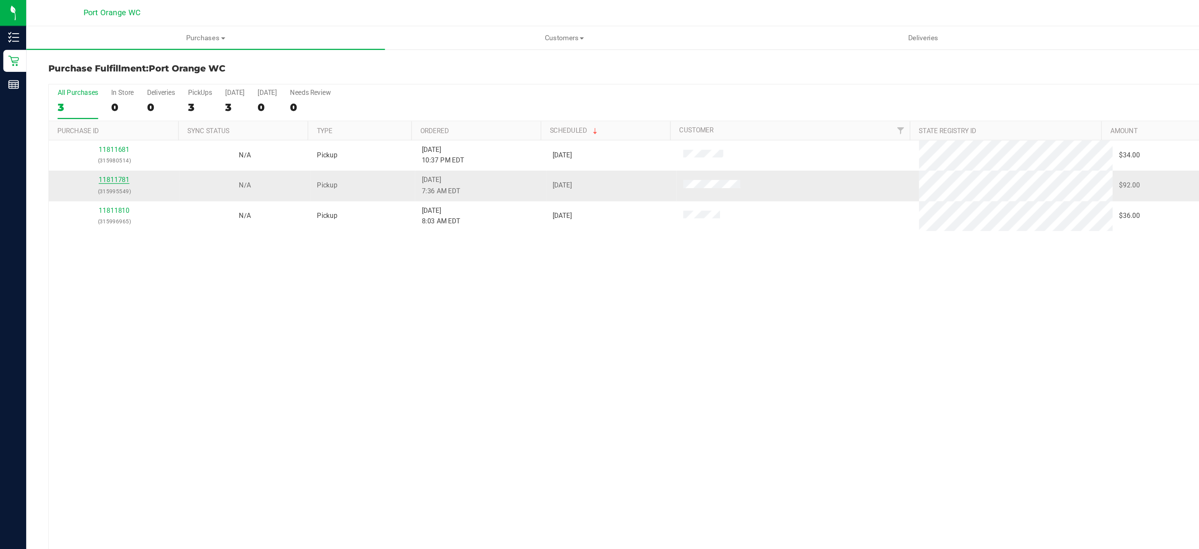
click at [87, 130] on link "11811781" at bounding box center [81, 127] width 22 height 5
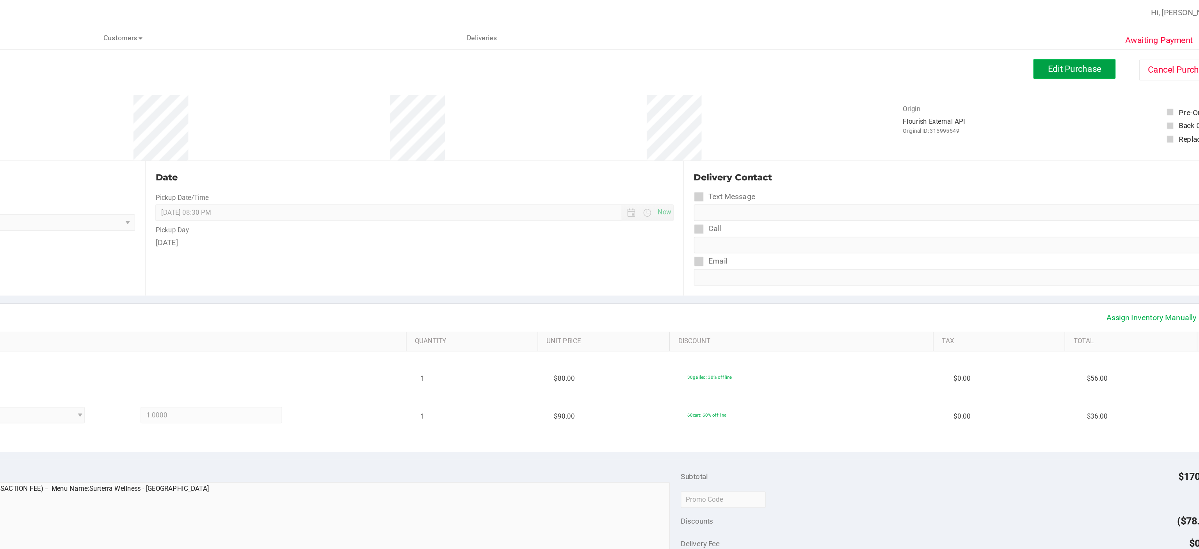
click at [1060, 47] on span "Edit Purchase" at bounding box center [1079, 48] width 38 height 7
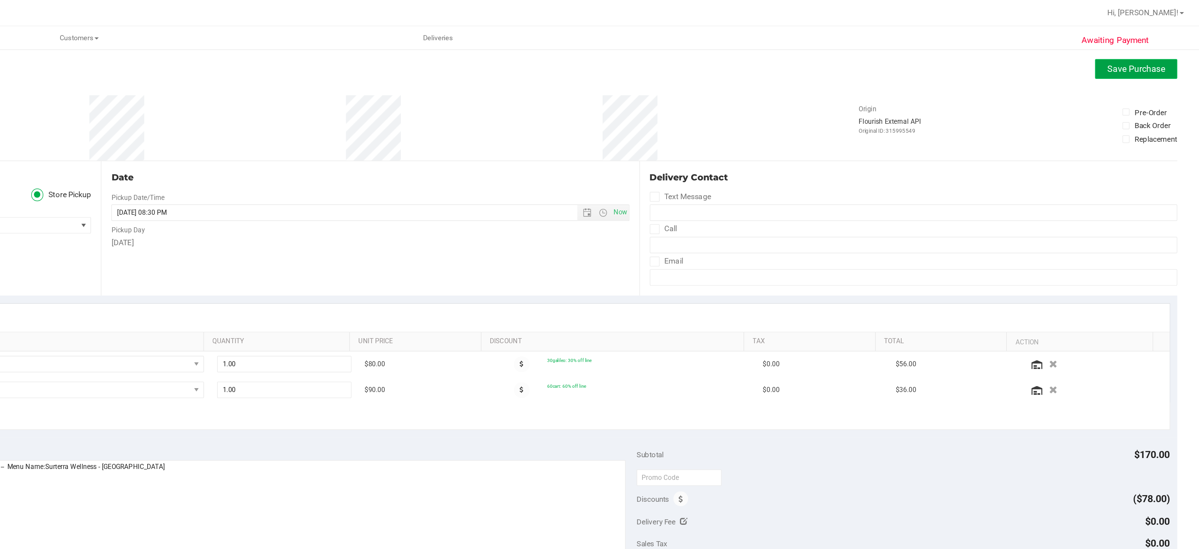
click at [1134, 51] on span "Save Purchase" at bounding box center [1154, 48] width 41 height 7
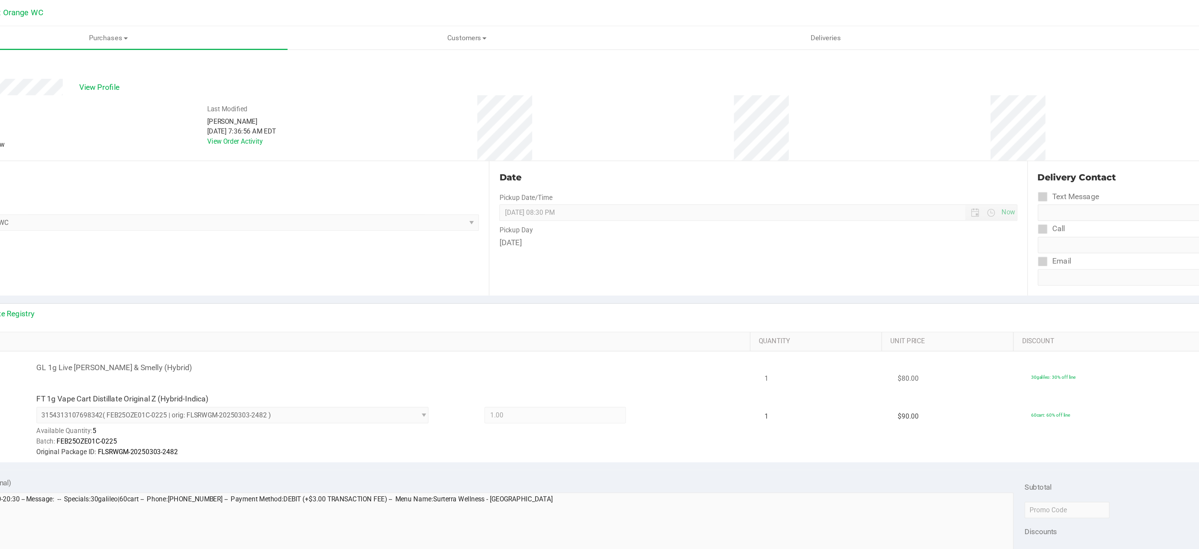
click at [162, 262] on span "GL 1g Live [PERSON_NAME] & Smelly (Hybrid)" at bounding box center [150, 261] width 111 height 7
click at [272, 265] on div "GL 1g Live [PERSON_NAME] & Smelly (Hybrid)" at bounding box center [344, 262] width 507 height 8
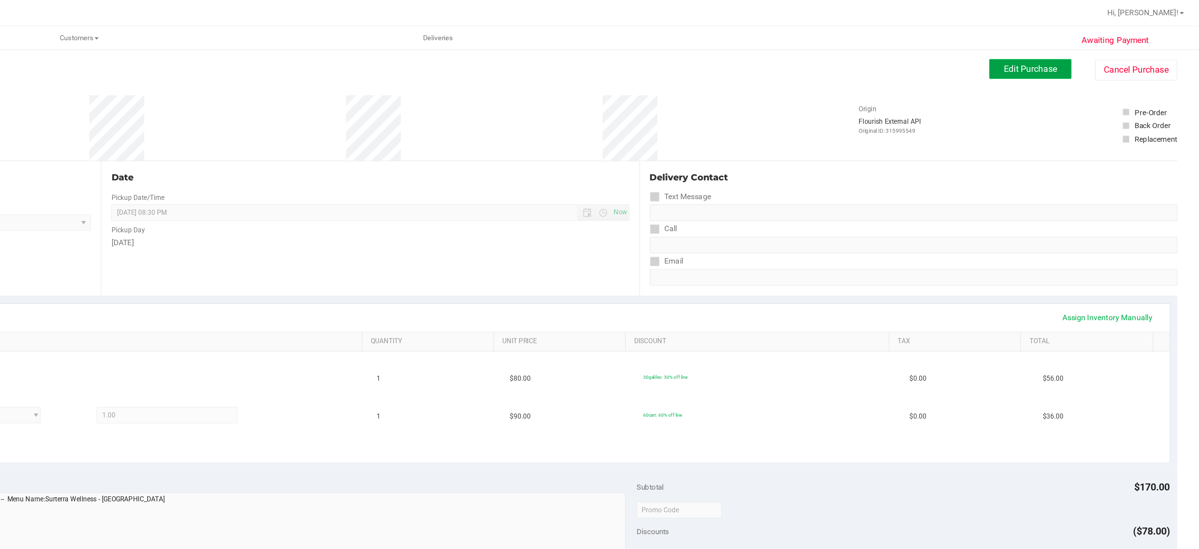
click at [1063, 45] on span "Edit Purchase" at bounding box center [1079, 48] width 38 height 7
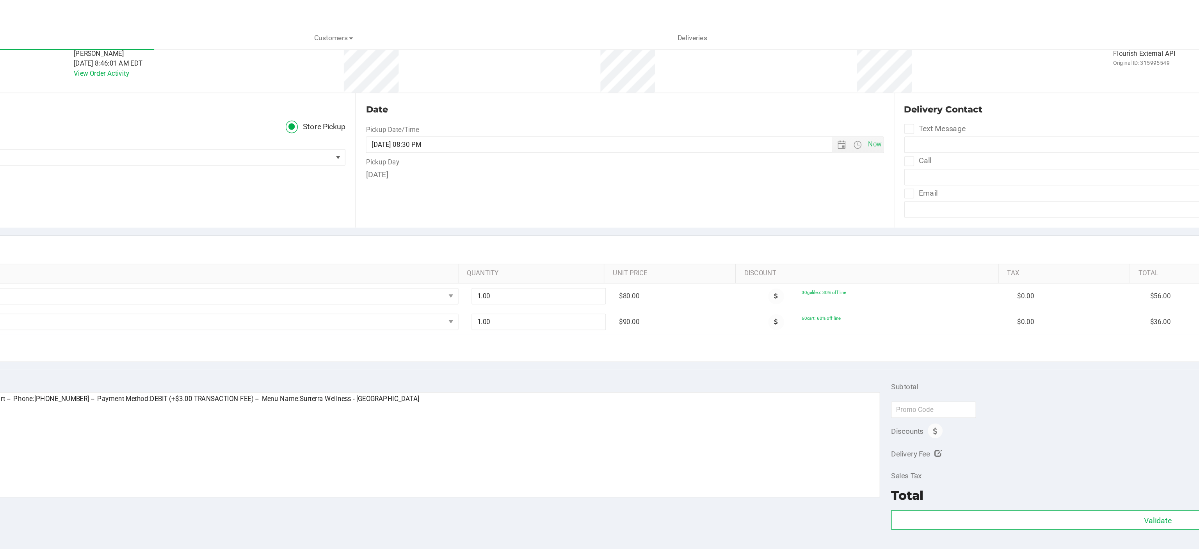
scroll to position [106, 0]
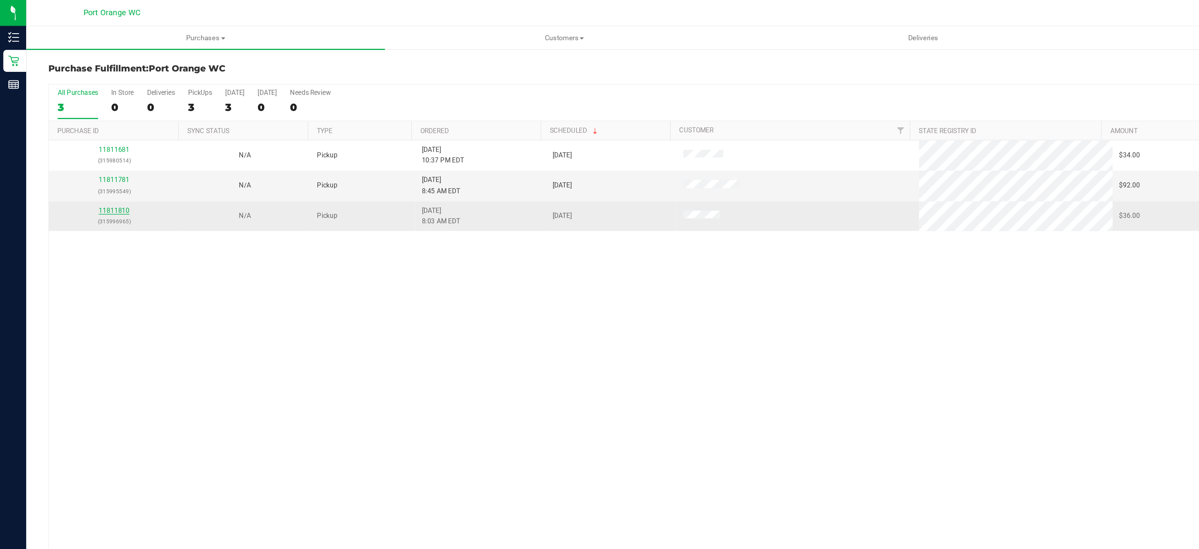
click at [78, 151] on link "11811810" at bounding box center [81, 149] width 22 height 5
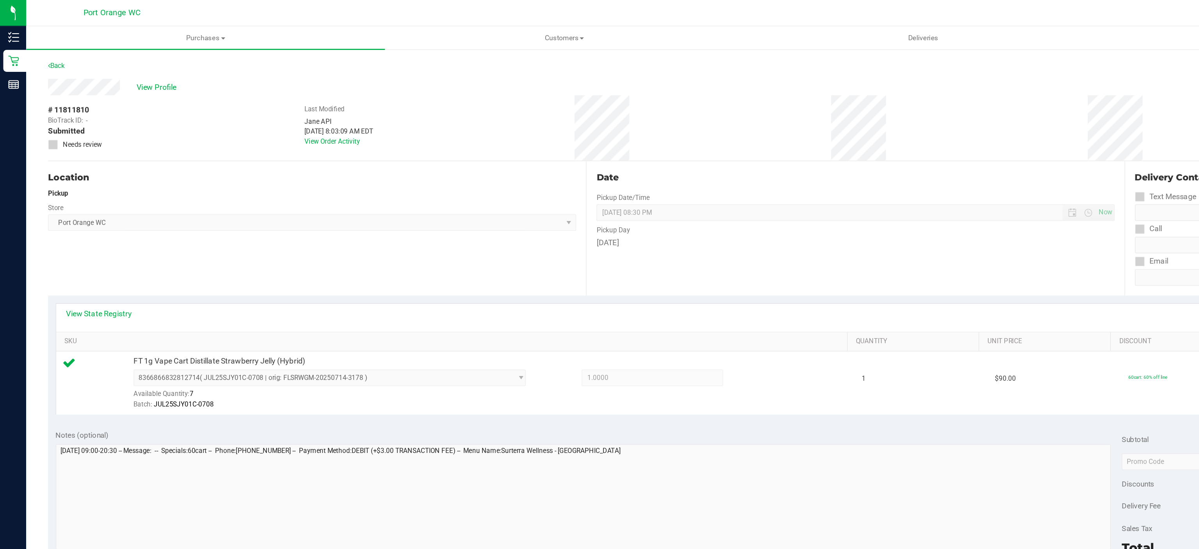
scroll to position [94, 0]
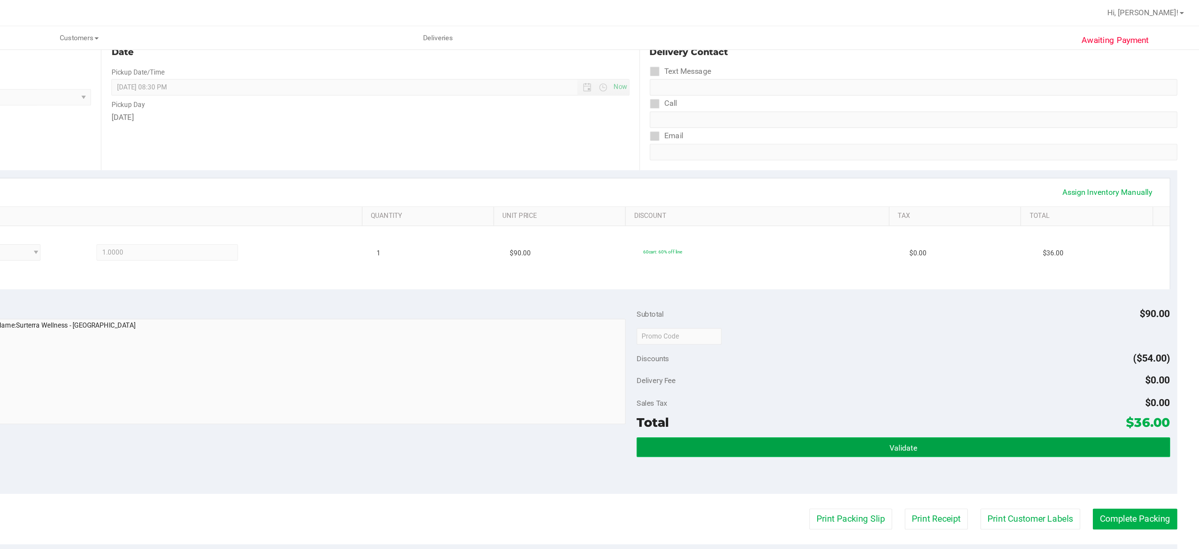
click at [904, 312] on button "Validate" at bounding box center [988, 318] width 379 height 14
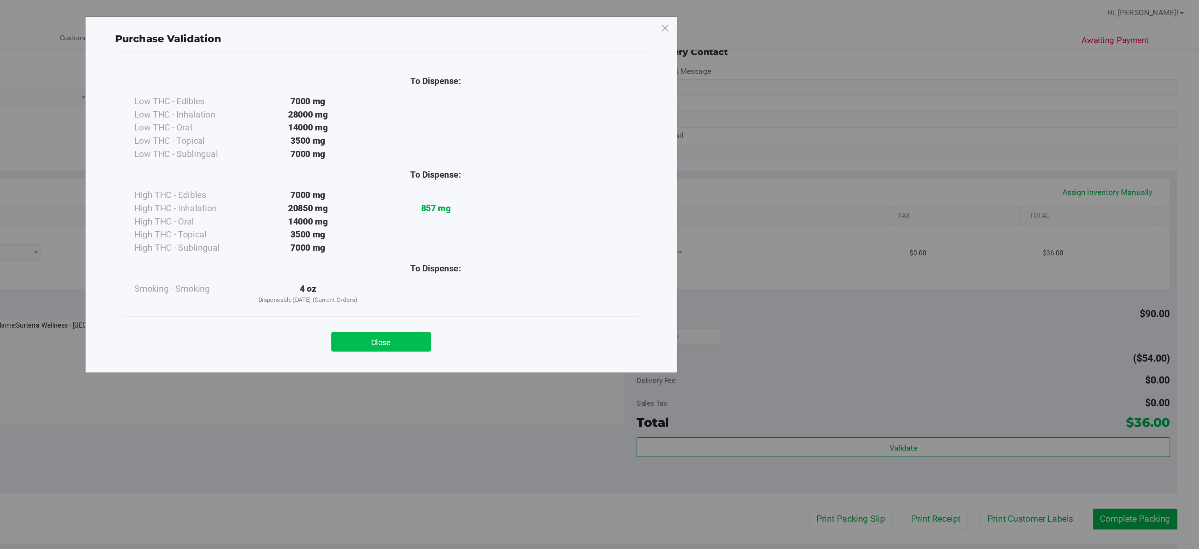
click at [610, 243] on button "Close" at bounding box center [616, 243] width 71 height 14
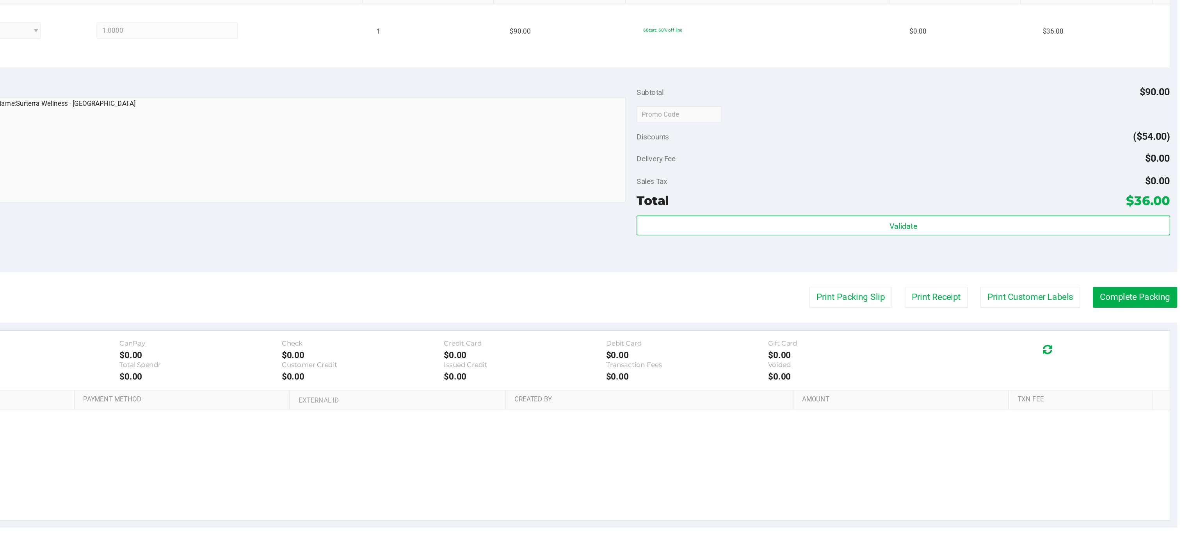
scroll to position [0, 0]
click at [932, 367] on button "Print Packing Slip" at bounding box center [951, 369] width 59 height 15
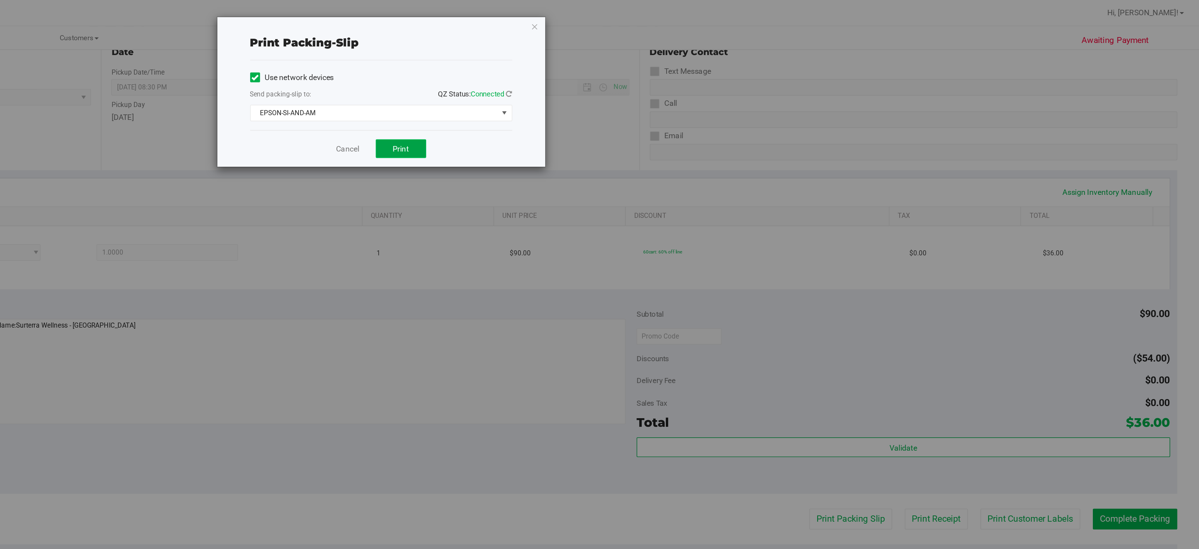
click at [631, 107] on span "Print" at bounding box center [631, 106] width 12 height 6
click at [728, 21] on icon "button" at bounding box center [725, 18] width 5 height 9
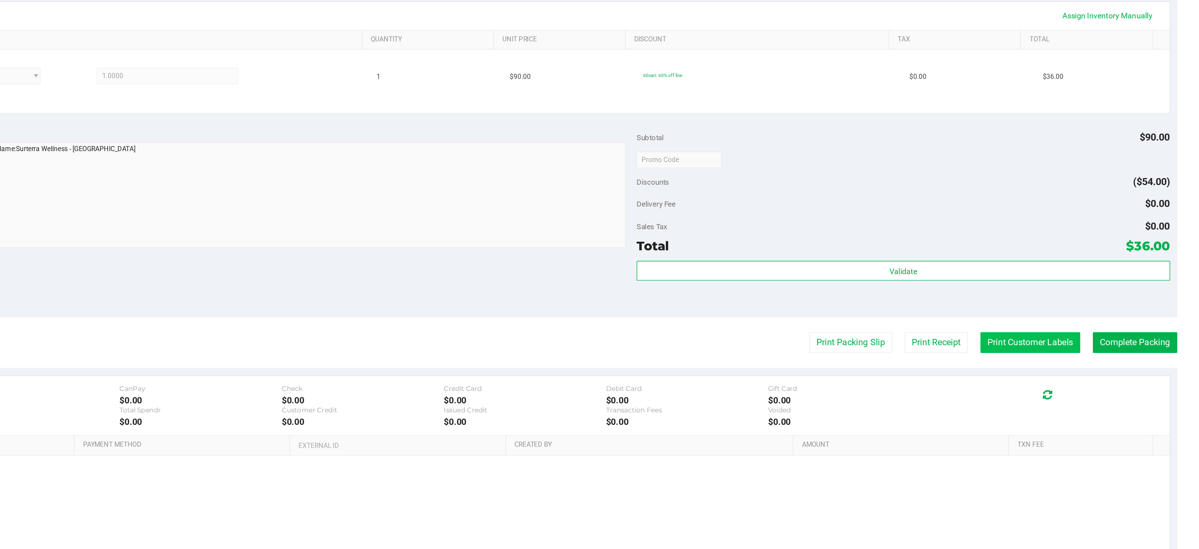
click at [1058, 364] on button "Print Customer Labels" at bounding box center [1078, 369] width 71 height 15
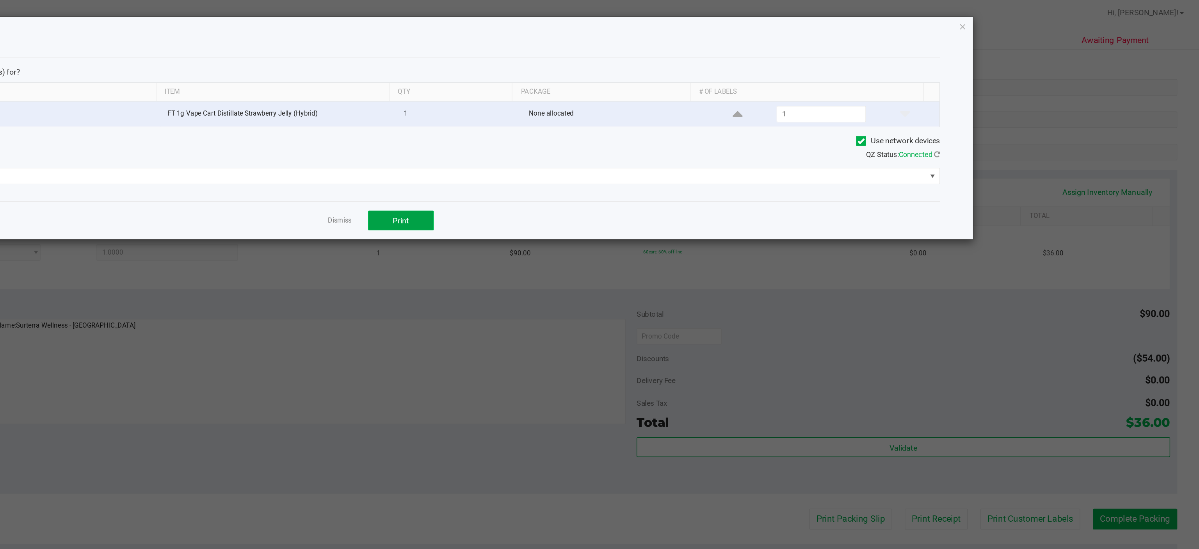
click at [641, 156] on button "Print" at bounding box center [630, 157] width 47 height 14
click at [1032, 20] on icon "button" at bounding box center [1030, 18] width 5 height 9
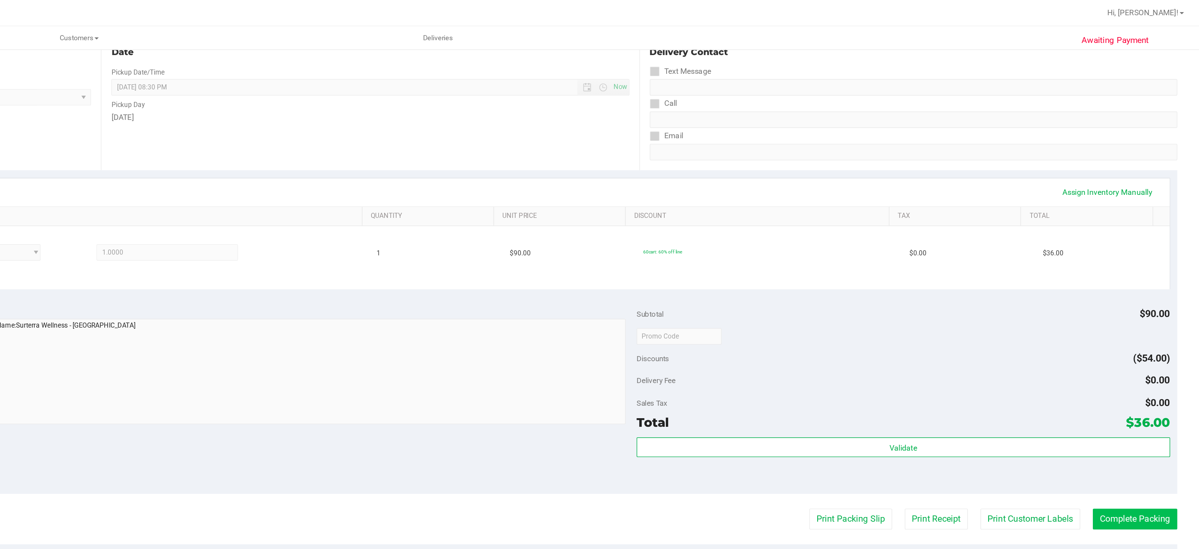
click at [1139, 365] on button "Complete Packing" at bounding box center [1153, 369] width 60 height 15
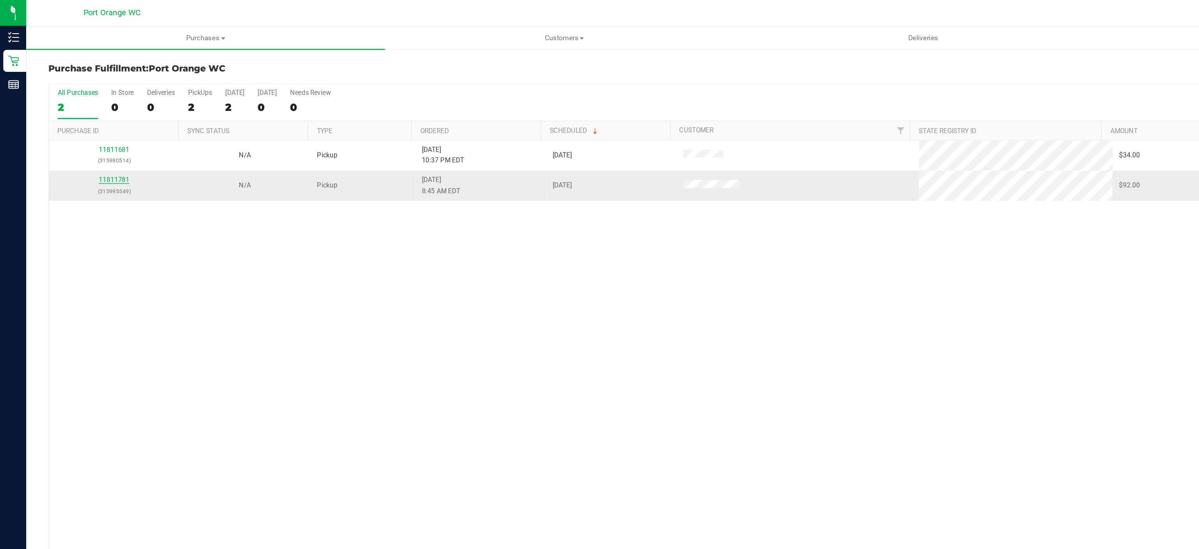
click at [82, 130] on link "11811781" at bounding box center [81, 127] width 22 height 5
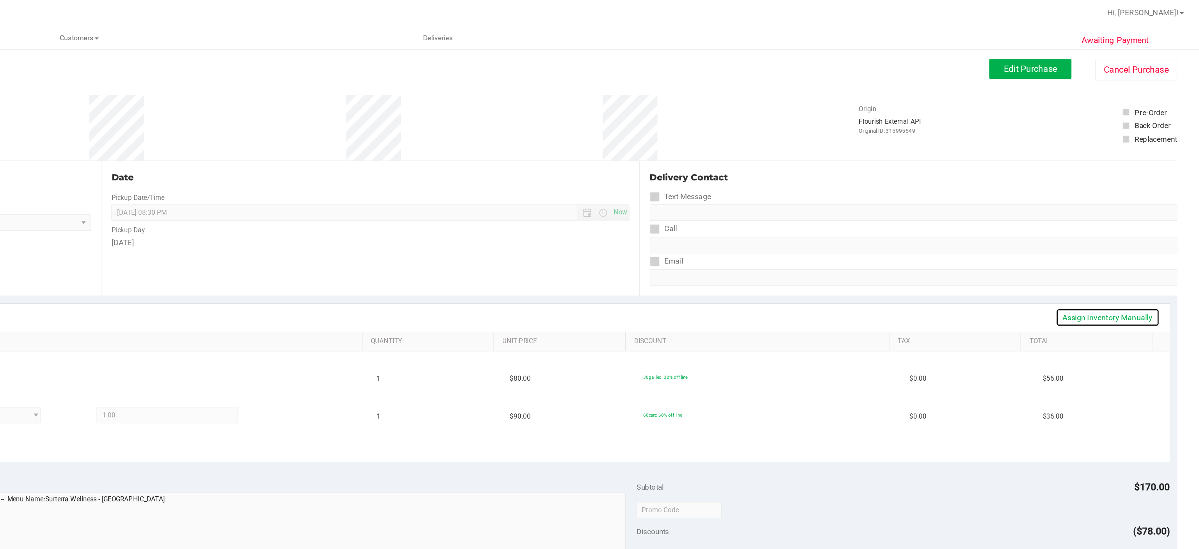
click at [1118, 224] on link "Assign Inventory Manually" at bounding box center [1134, 225] width 74 height 13
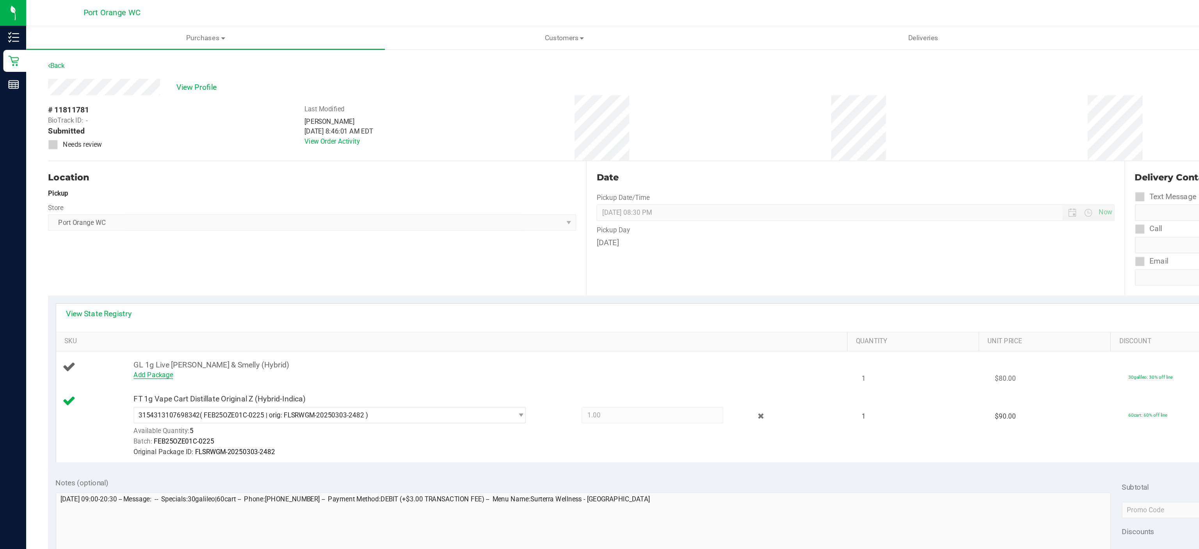
click at [108, 268] on link "Add Package" at bounding box center [109, 266] width 28 height 5
click at [368, 269] on span "select" at bounding box center [371, 269] width 6 height 6
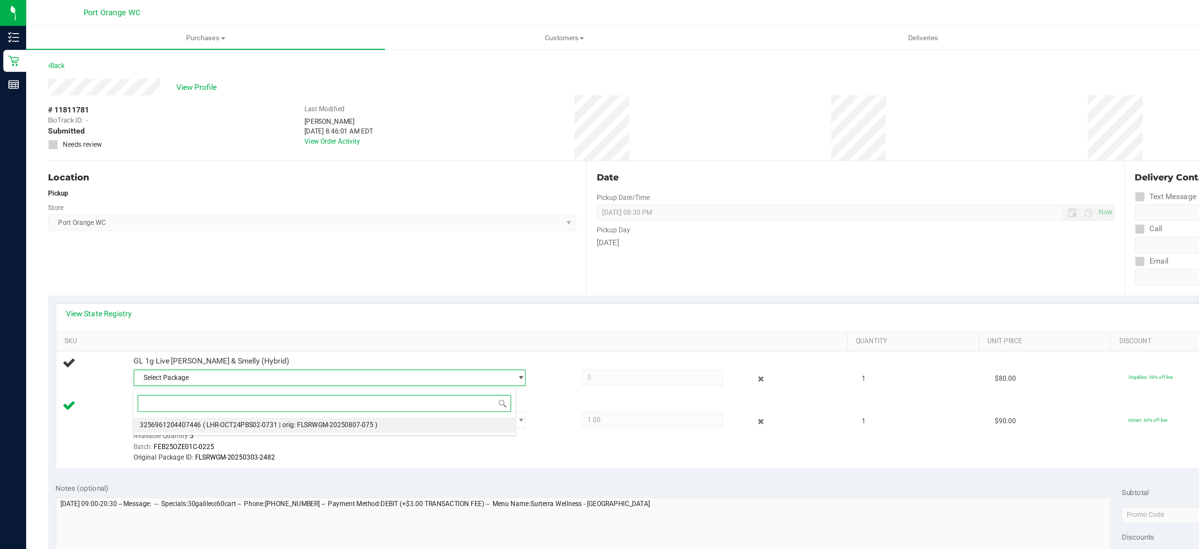
click at [270, 302] on li "3256961204407446 ( LHR-OCT24PBS02-0731 | orig: FLSRWGM-20250807-075 )" at bounding box center [231, 302] width 272 height 11
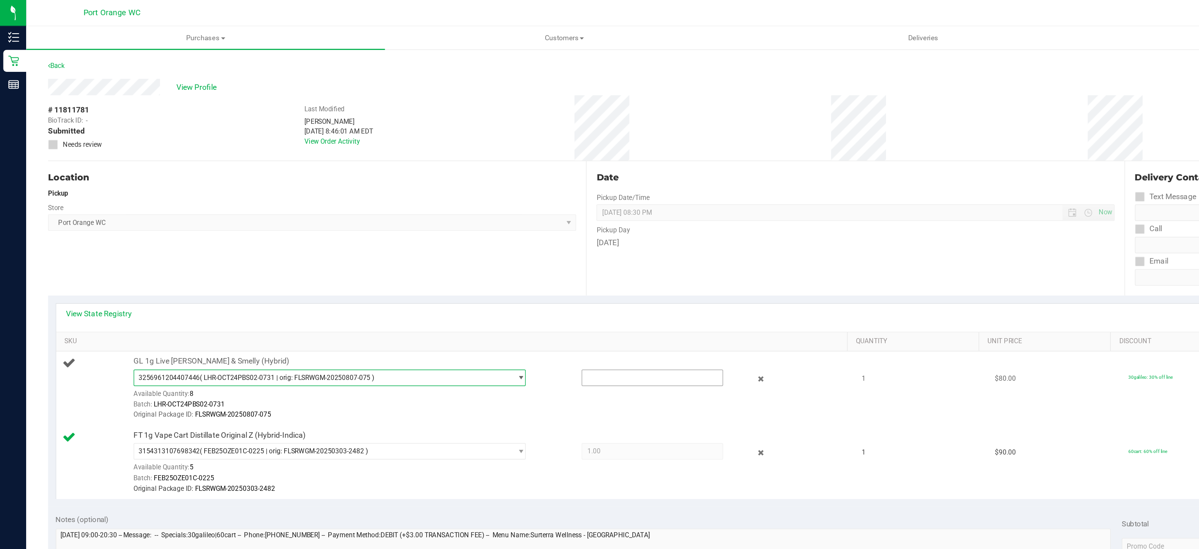
click at [415, 272] on input "text" at bounding box center [465, 268] width 100 height 11
type input "1"
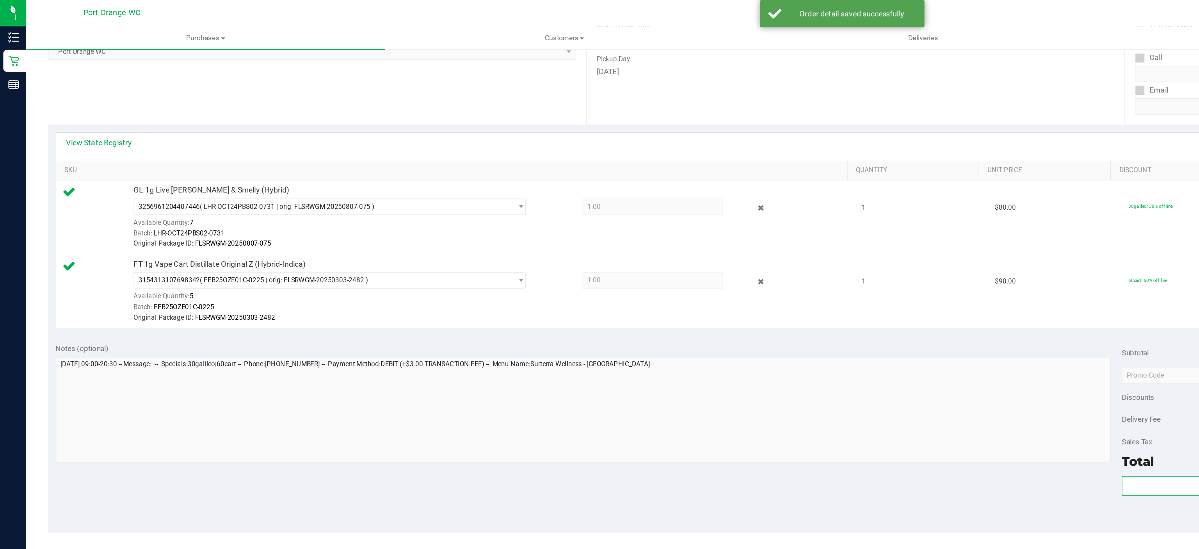
scroll to position [142, 0]
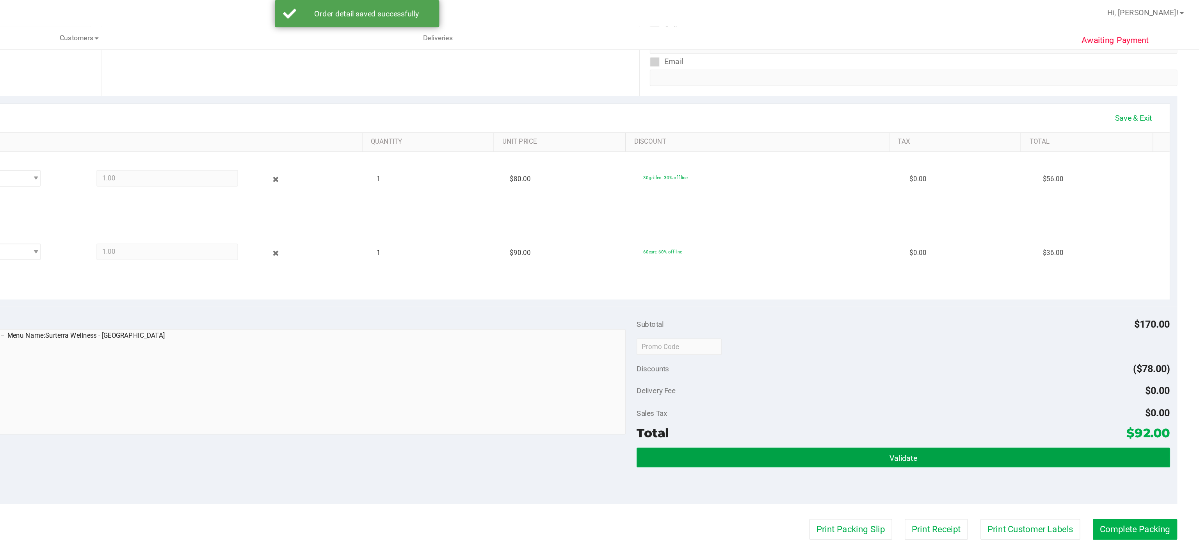
click at [965, 325] on button "Validate" at bounding box center [988, 326] width 379 height 14
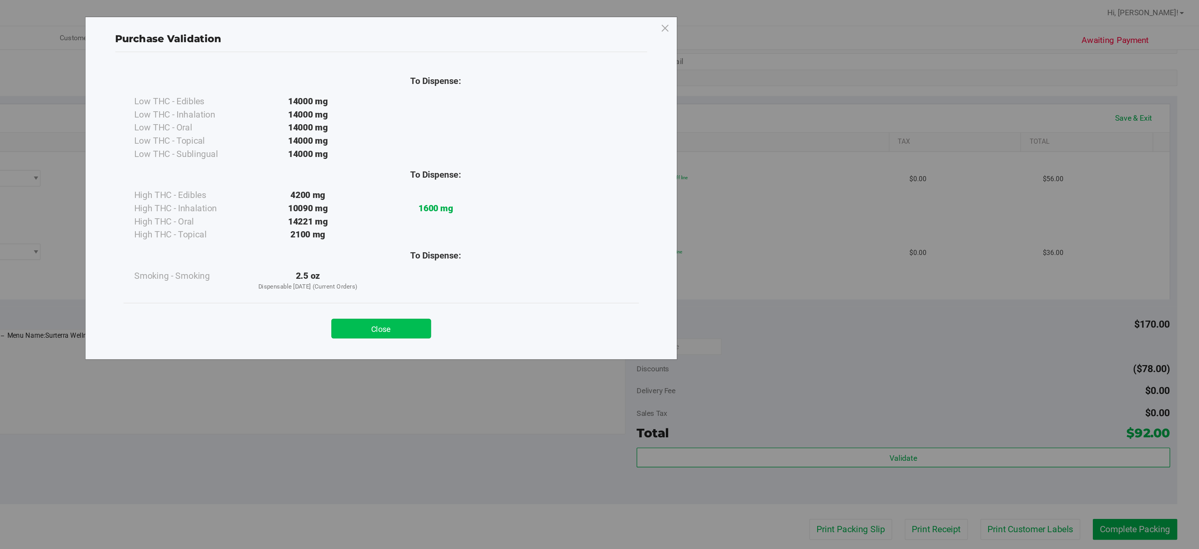
click at [616, 235] on button "Close" at bounding box center [616, 234] width 71 height 14
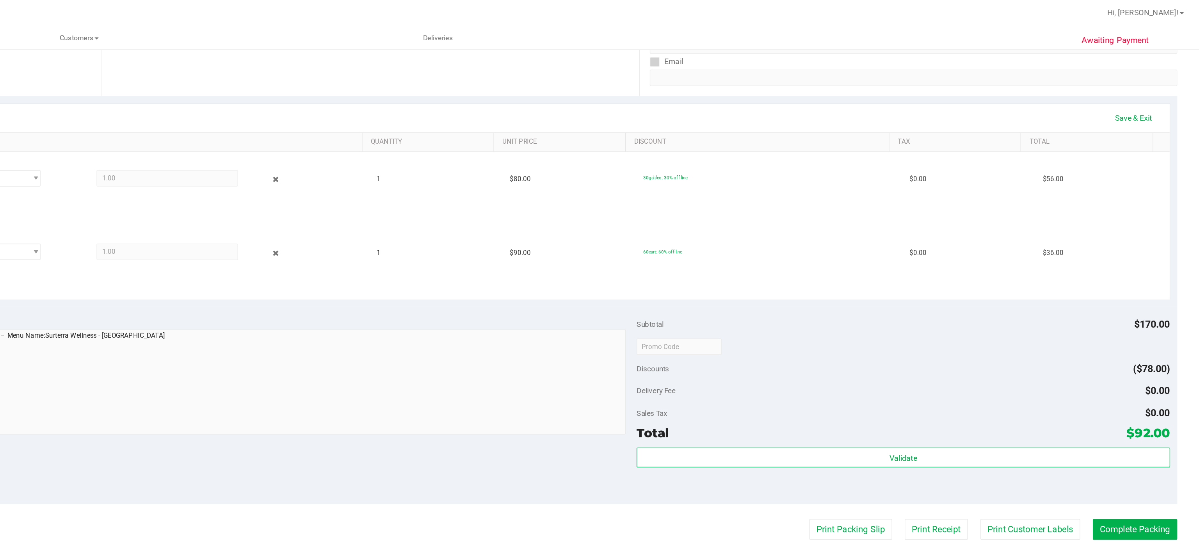
scroll to position [154, 0]
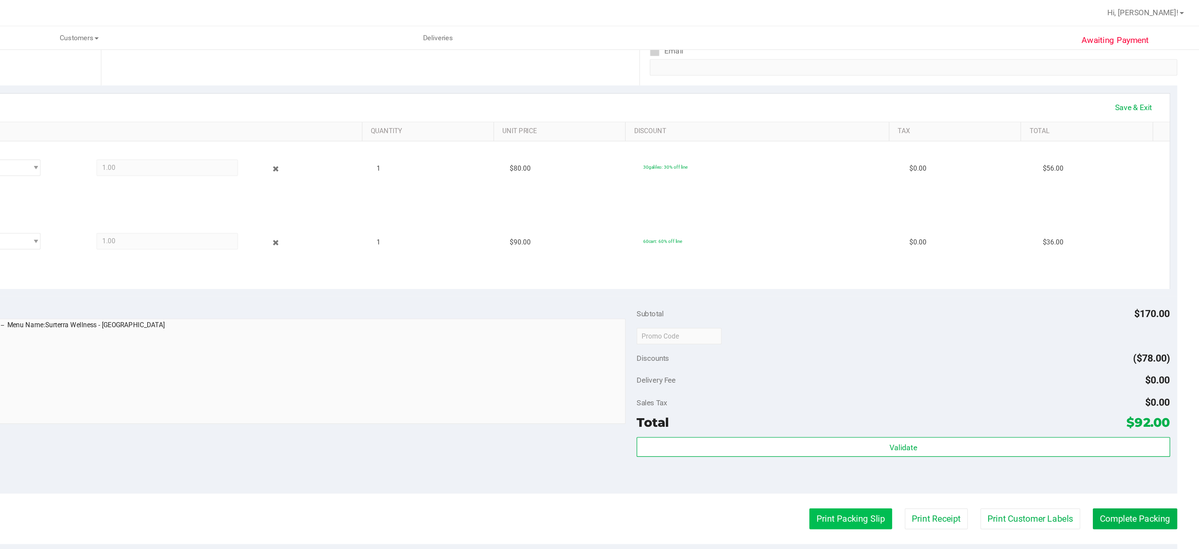
click at [938, 368] on button "Print Packing Slip" at bounding box center [951, 369] width 59 height 15
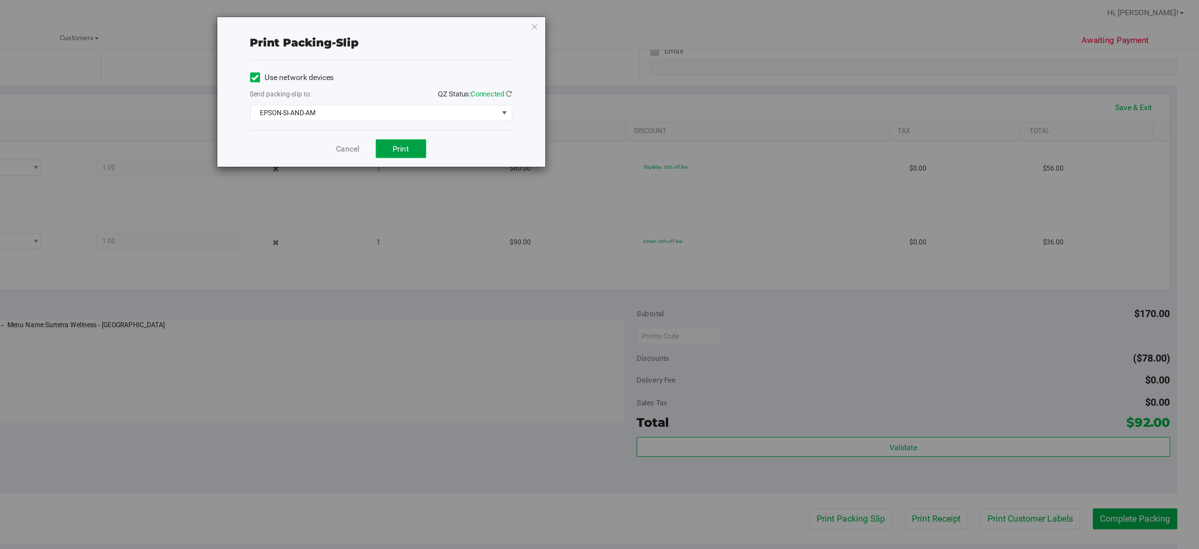
click at [631, 103] on span "Print" at bounding box center [631, 106] width 12 height 6
click at [724, 14] on icon "button" at bounding box center [725, 18] width 5 height 9
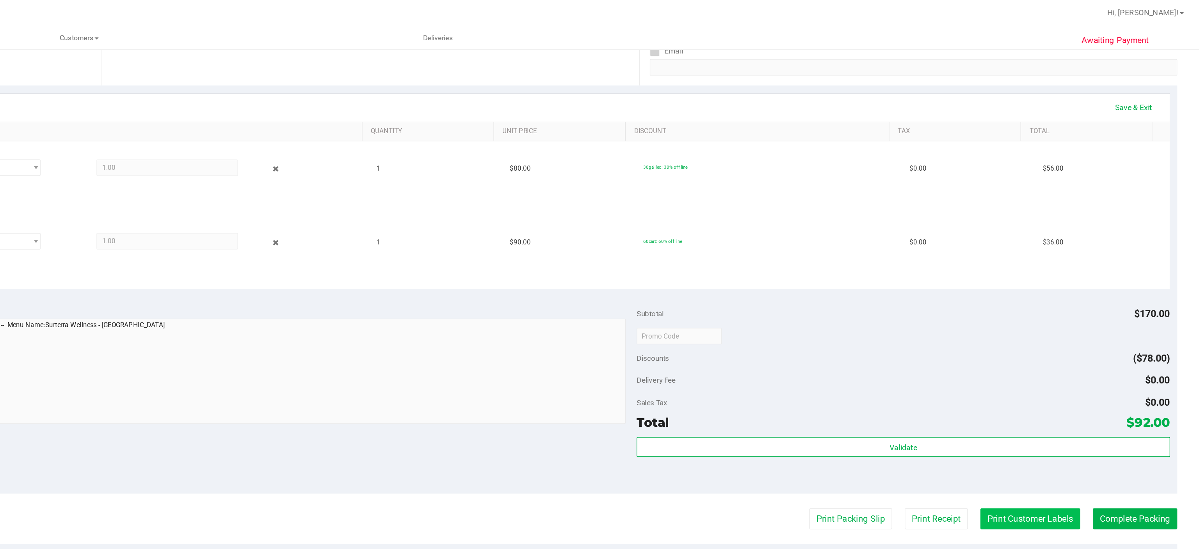
click at [1069, 367] on button "Print Customer Labels" at bounding box center [1078, 369] width 71 height 15
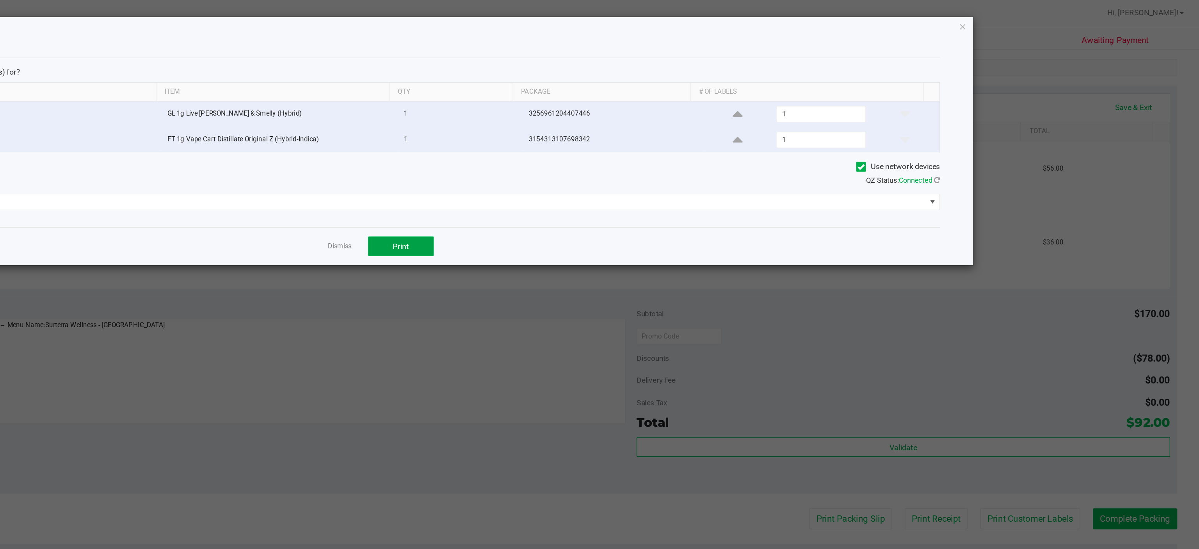
click at [627, 175] on span "Print" at bounding box center [631, 175] width 12 height 6
click at [1030, 19] on icon "button" at bounding box center [1030, 18] width 5 height 9
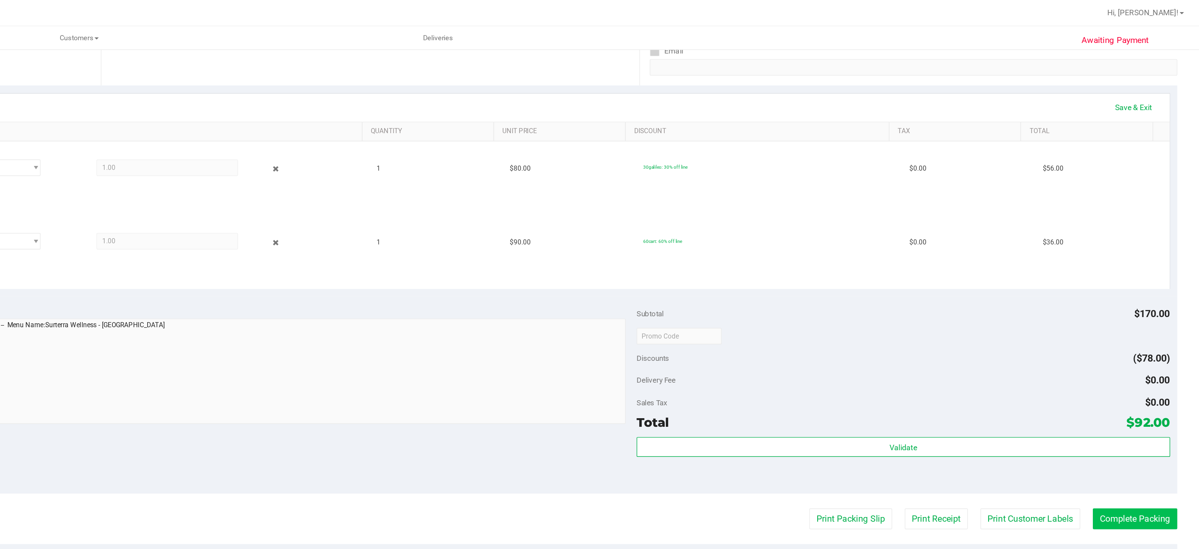
click at [1145, 367] on button "Complete Packing" at bounding box center [1153, 369] width 60 height 15
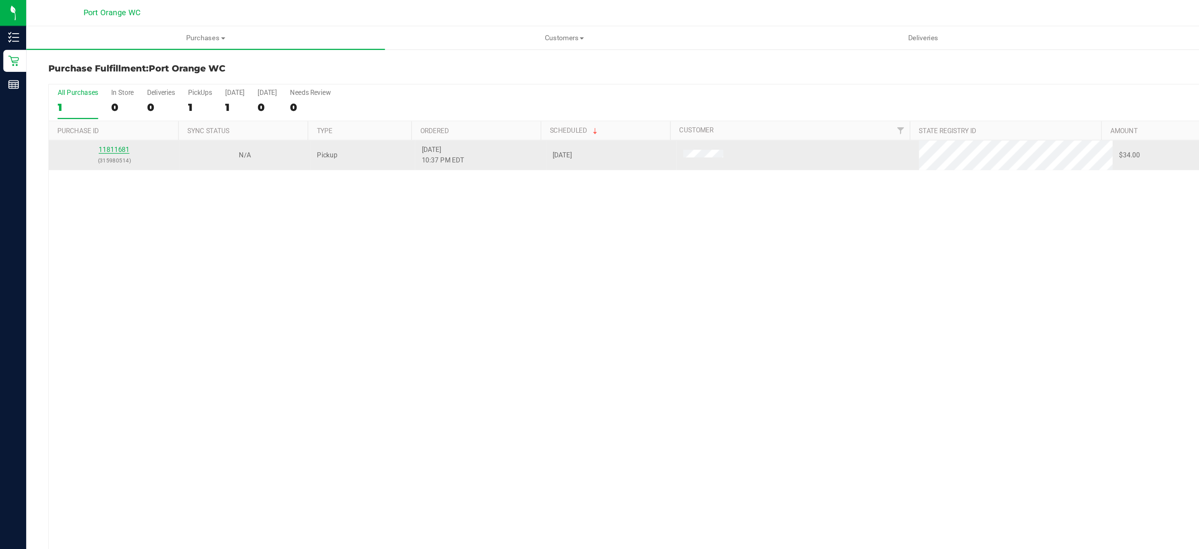
click at [89, 105] on link "11811681" at bounding box center [81, 106] width 22 height 5
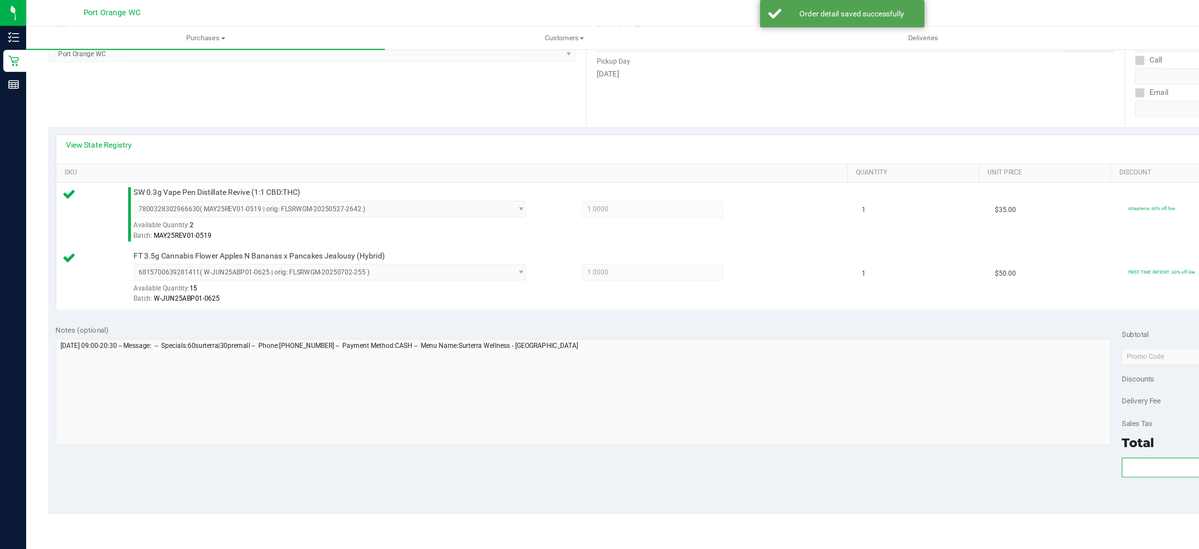
scroll to position [139, 0]
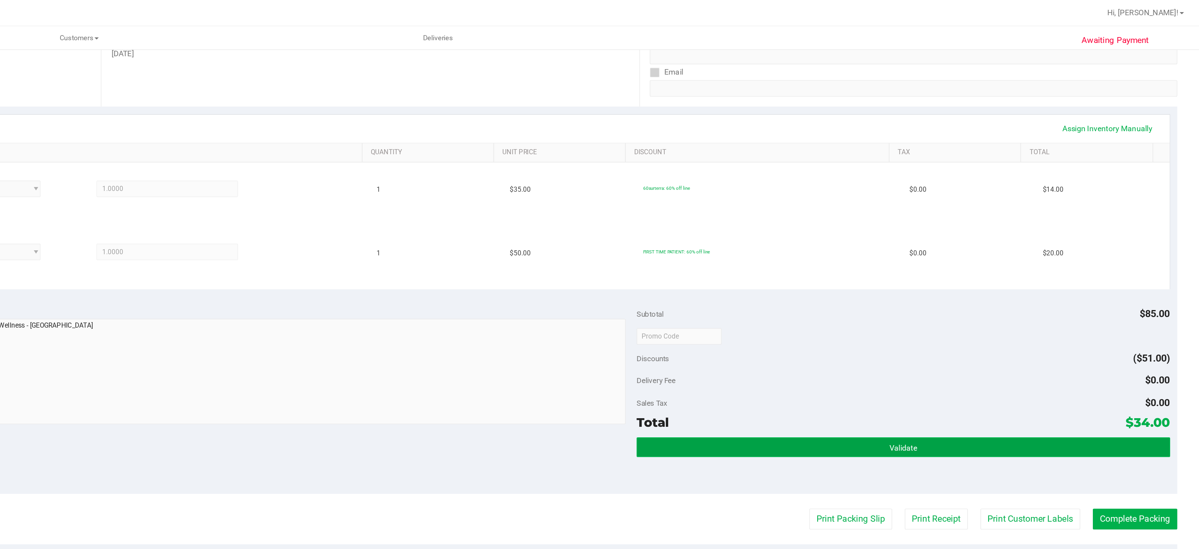
click at [949, 311] on button "Validate" at bounding box center [988, 318] width 379 height 14
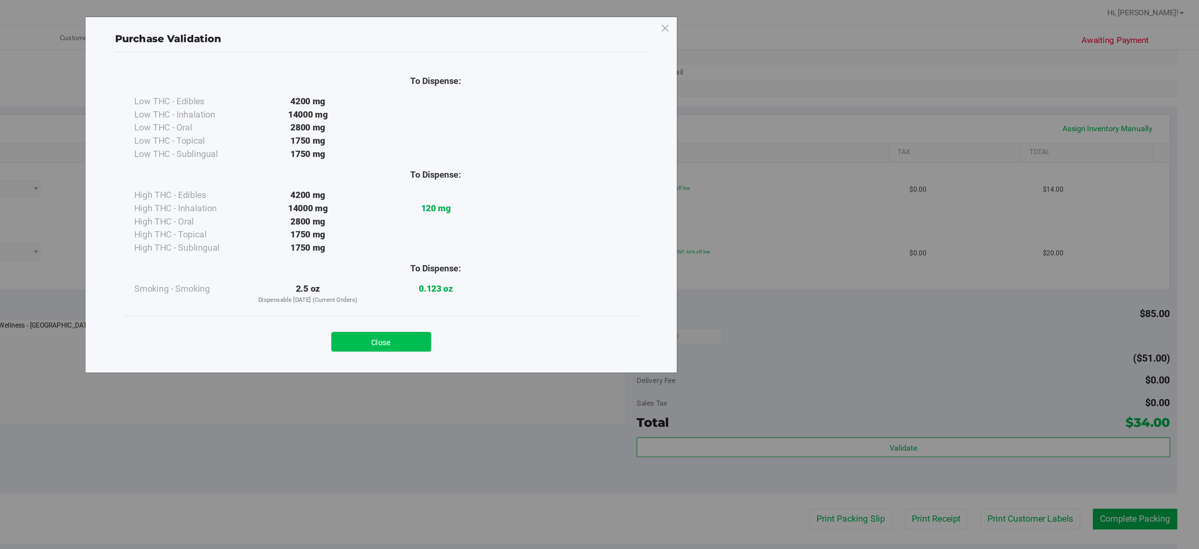
click at [615, 248] on button "Close" at bounding box center [616, 243] width 71 height 14
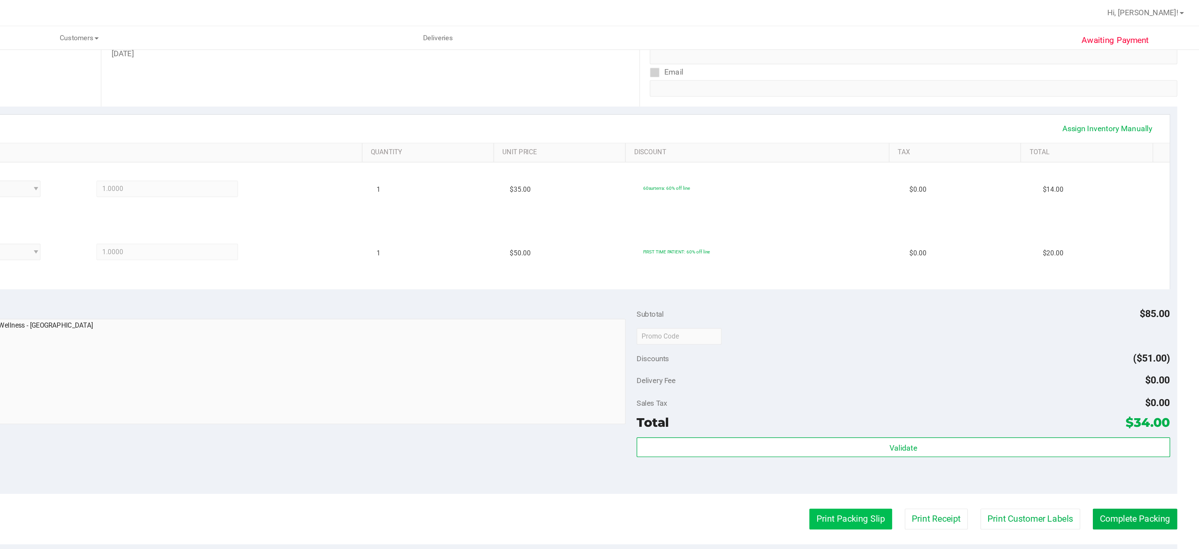
click at [941, 368] on button "Print Packing Slip" at bounding box center [951, 369] width 59 height 15
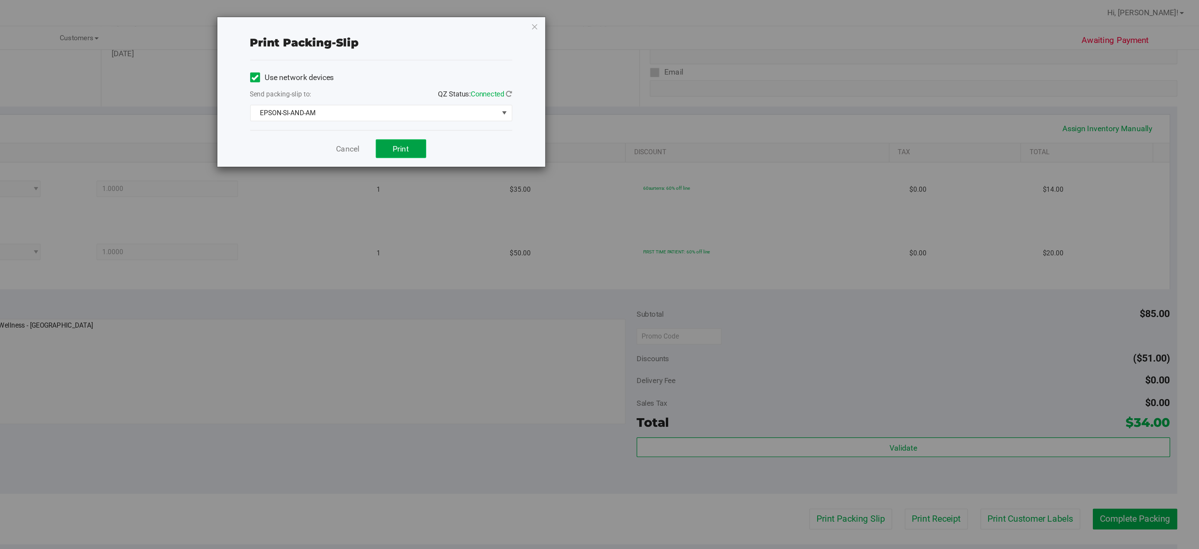
click at [628, 107] on span "Print" at bounding box center [631, 106] width 12 height 6
click at [726, 19] on icon "button" at bounding box center [725, 18] width 5 height 9
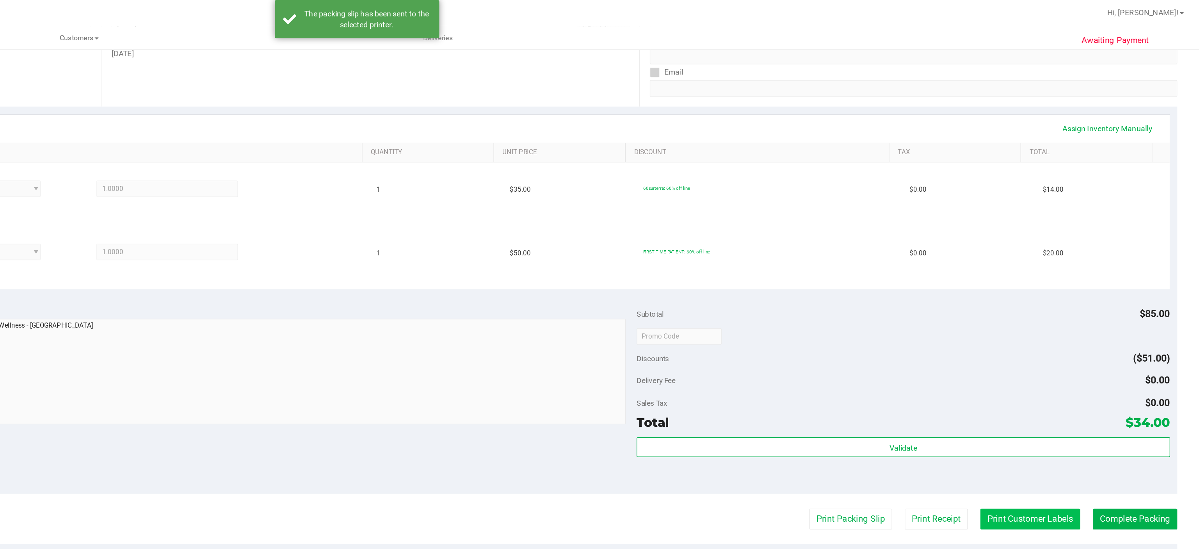
click at [1075, 367] on button "Print Customer Labels" at bounding box center [1078, 369] width 71 height 15
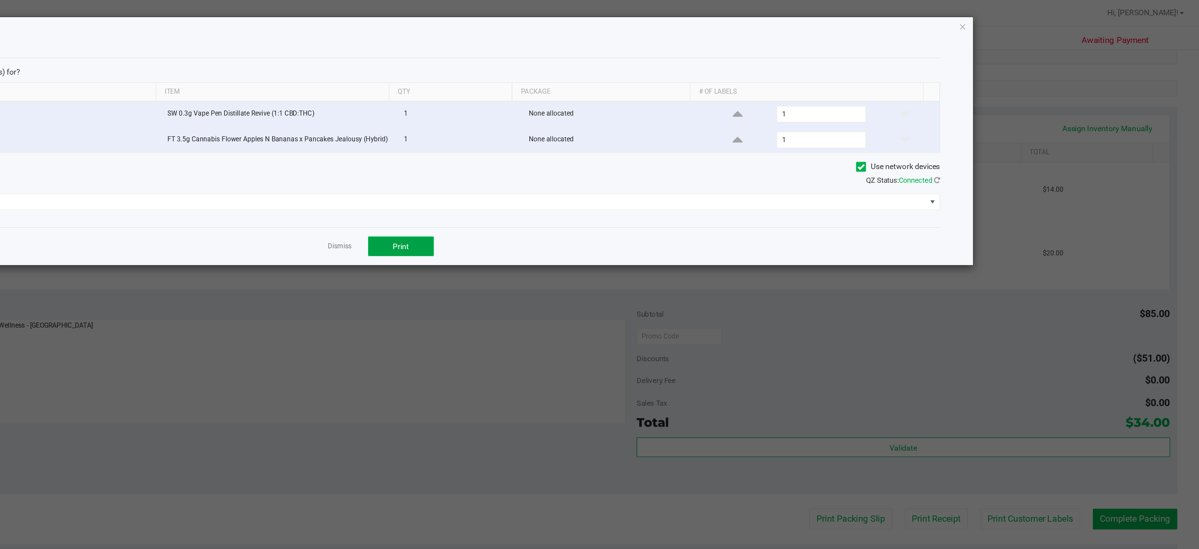
click at [630, 177] on span "Print" at bounding box center [631, 175] width 12 height 6
click at [1030, 19] on icon "button" at bounding box center [1030, 18] width 5 height 9
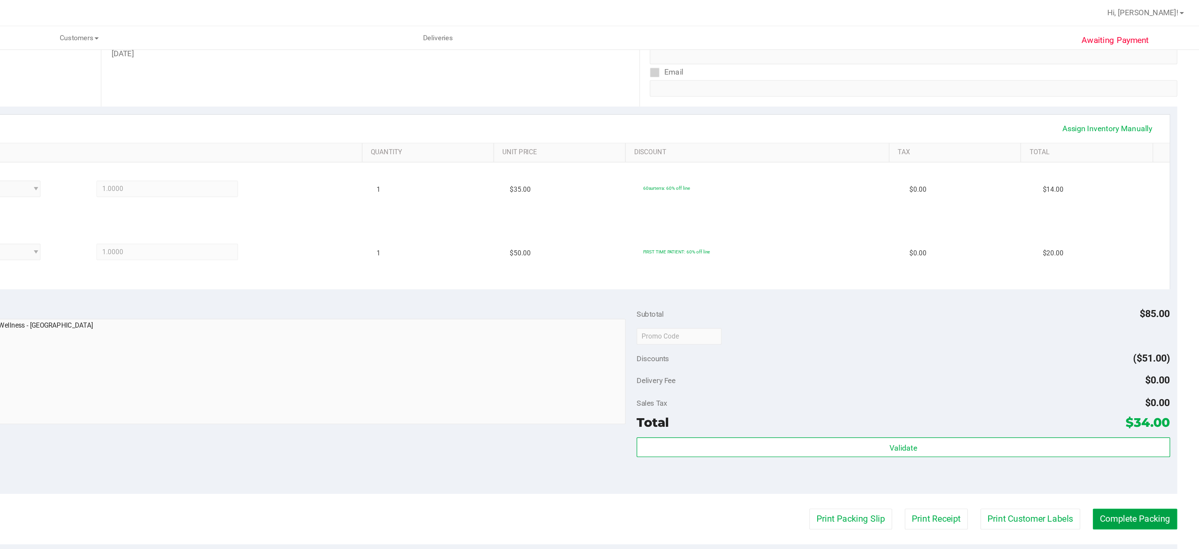
click at [1148, 364] on button "Complete Packing" at bounding box center [1153, 369] width 60 height 15
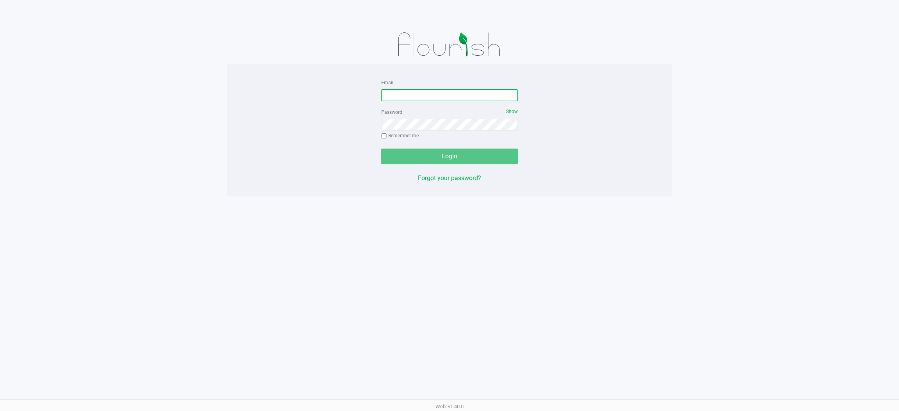
click at [406, 89] on input "Email" at bounding box center [449, 95] width 137 height 12
type input "astewart@liveparallel.com"
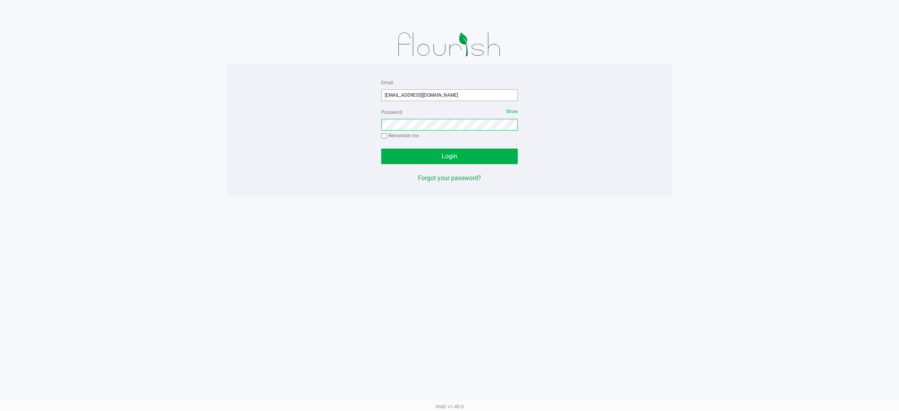
click at [381, 149] on button "Login" at bounding box center [449, 157] width 137 height 16
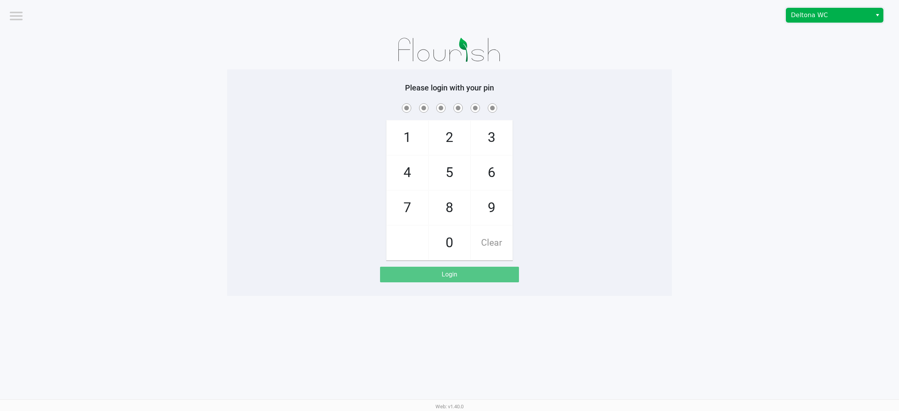
click at [599, 20] on span "Deltona WC" at bounding box center [829, 15] width 76 height 9
click at [599, 43] on span "Port Orange WC" at bounding box center [815, 41] width 44 height 9
click at [493, 203] on span "9" at bounding box center [491, 208] width 41 height 34
checkbox input "true"
click at [449, 134] on span "2" at bounding box center [449, 138] width 41 height 34
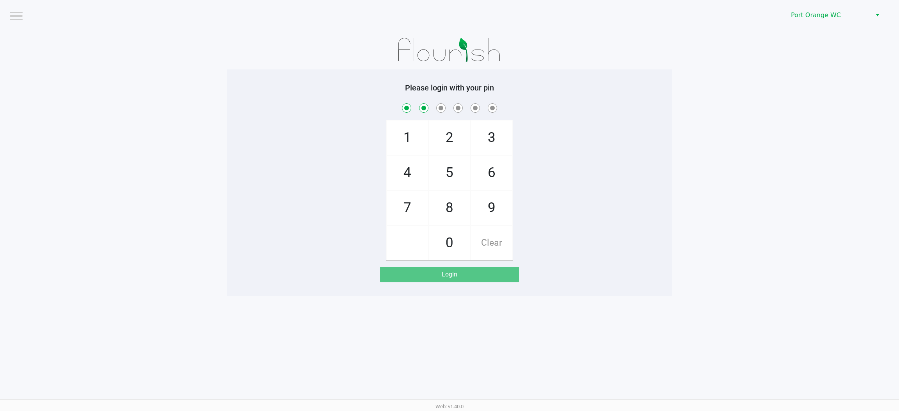
checkbox input "true"
click at [495, 208] on span "9" at bounding box center [491, 208] width 41 height 34
checkbox input "true"
click at [411, 166] on span "4" at bounding box center [407, 173] width 41 height 34
checkbox input "true"
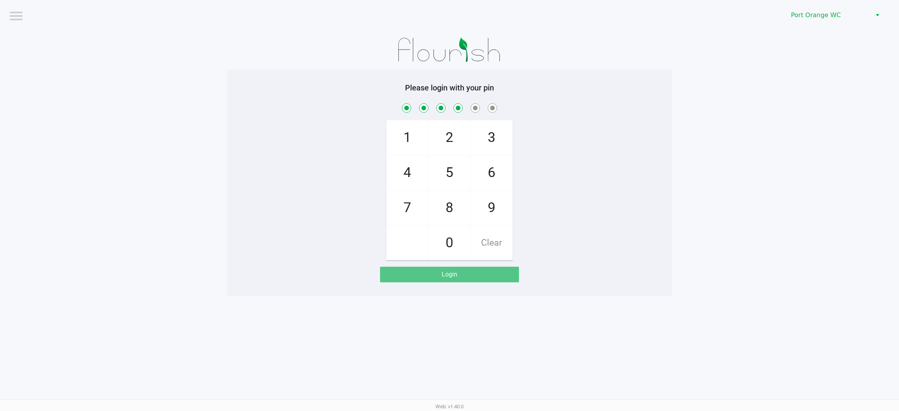
click at [453, 176] on span "5" at bounding box center [449, 173] width 41 height 34
checkbox input "true"
click at [451, 174] on span "5" at bounding box center [449, 173] width 41 height 34
checkbox input "true"
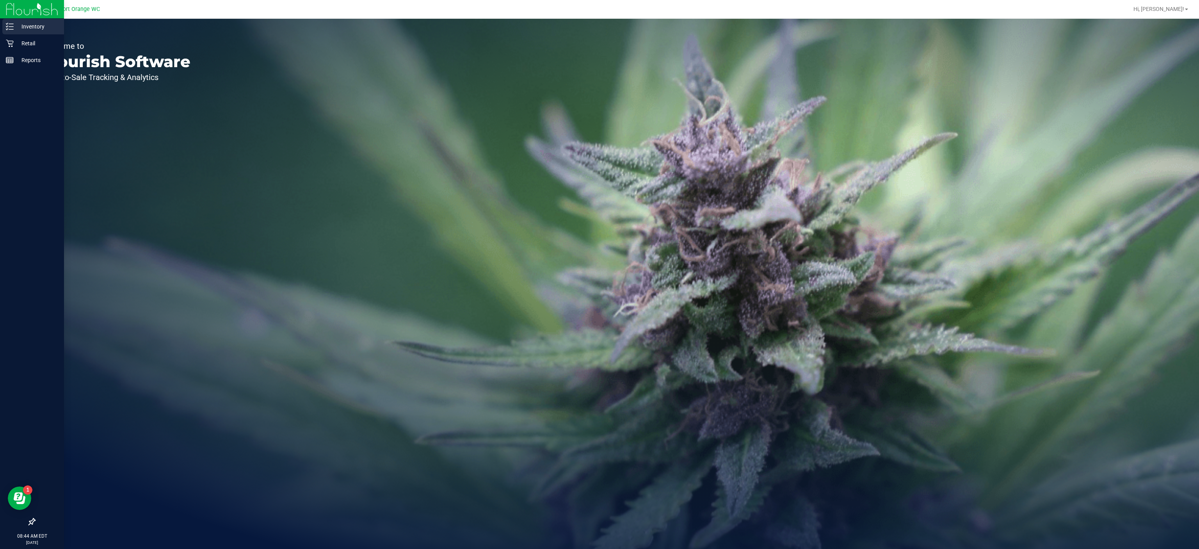
click at [14, 27] on p "Inventory" at bounding box center [37, 26] width 47 height 9
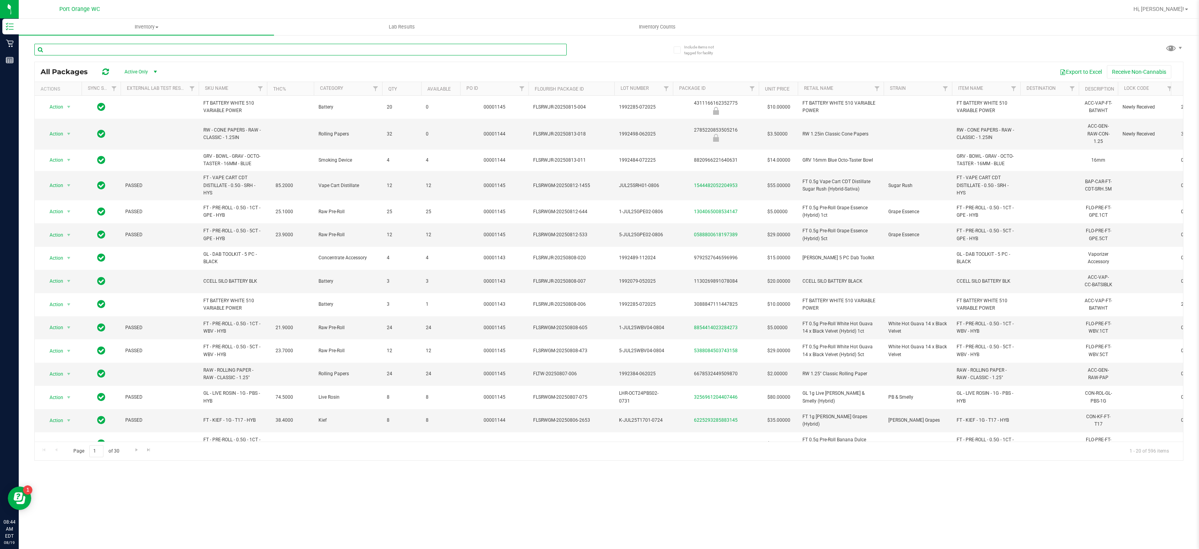
click at [111, 48] on input "text" at bounding box center [300, 50] width 532 height 12
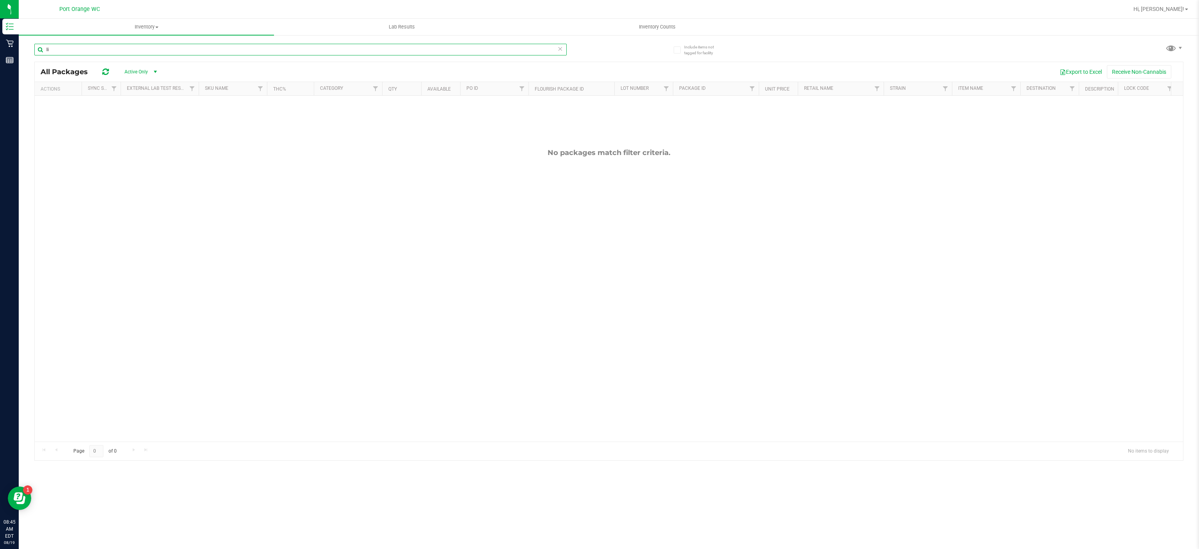
type input "l"
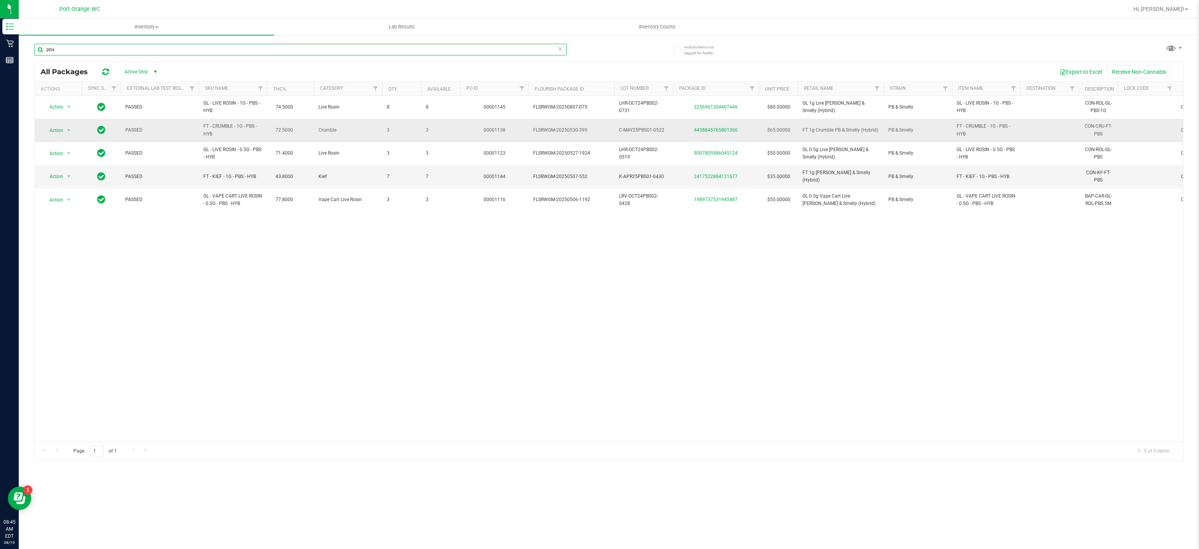
type input "pbs"
